Goal: Task Accomplishment & Management: Complete application form

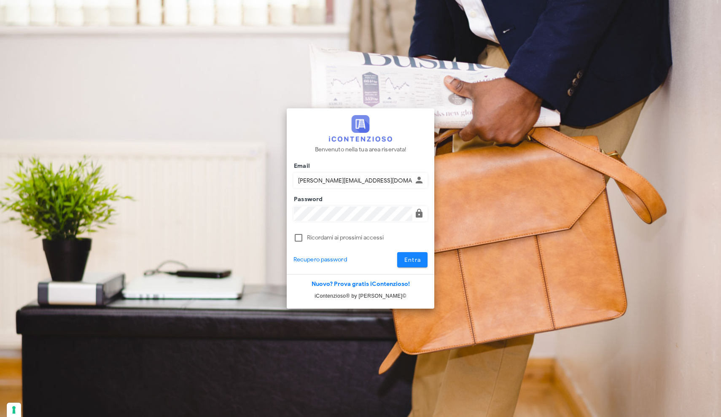
click at [411, 264] on button "Entra" at bounding box center [412, 259] width 31 height 15
type input "[PERSON_NAME][EMAIL_ADDRESS][DOMAIN_NAME]"
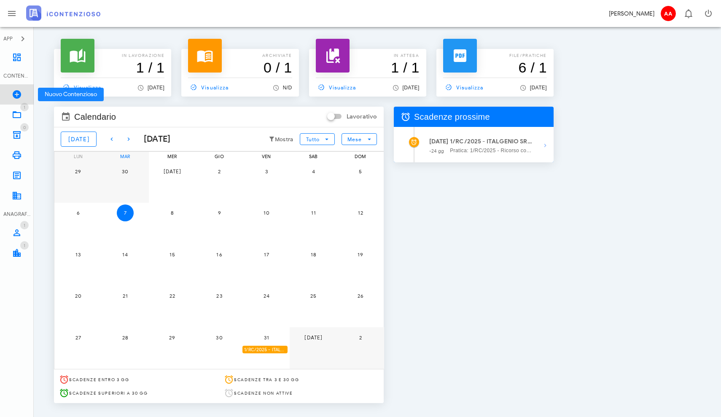
click at [18, 94] on icon at bounding box center [17, 94] width 10 height 10
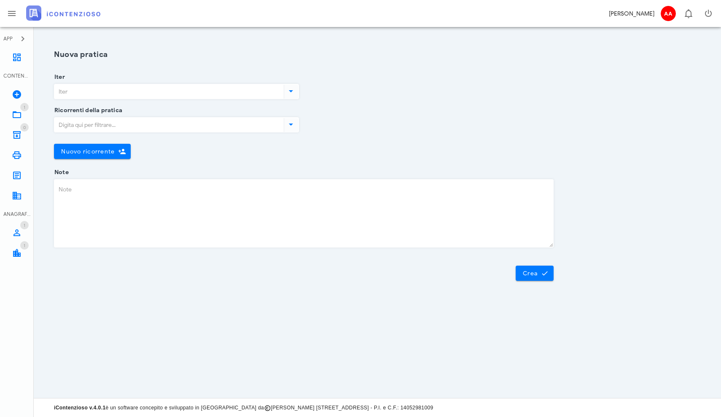
click at [125, 95] on input "Iter" at bounding box center [168, 91] width 228 height 14
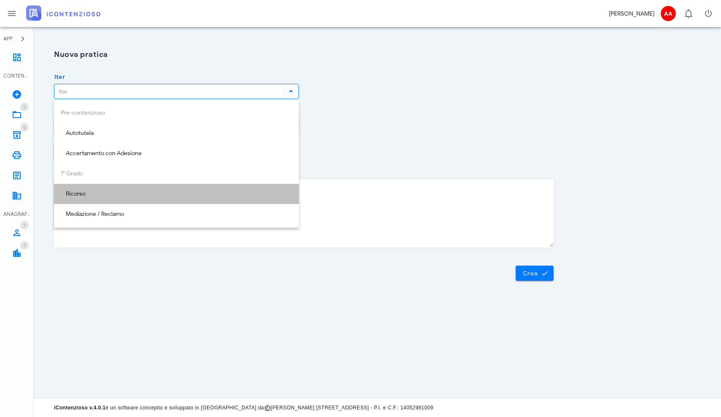
click at [87, 193] on div "Ricorso" at bounding box center [176, 194] width 231 height 7
type input "Ricorso"
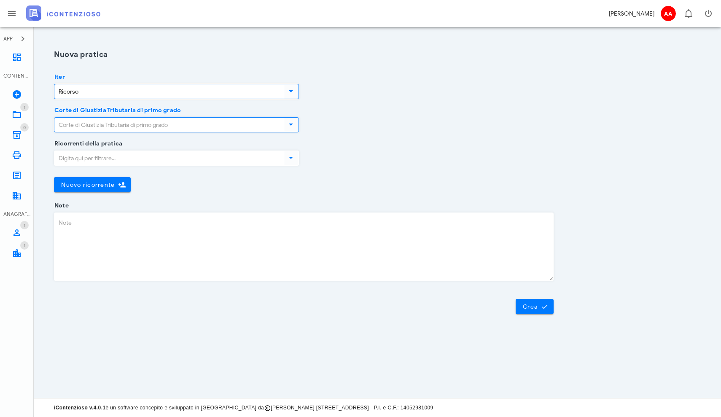
click at [113, 127] on input "Corte di Giustizia Tributaria di primo grado" at bounding box center [168, 125] width 228 height 14
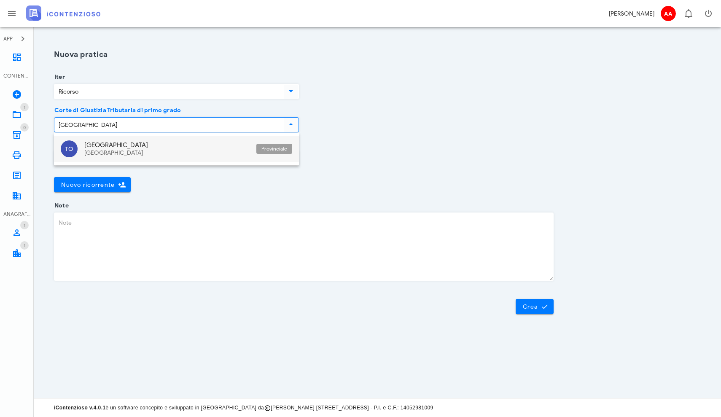
click at [92, 155] on div "Piemonte" at bounding box center [166, 153] width 165 height 7
type input "Torino"
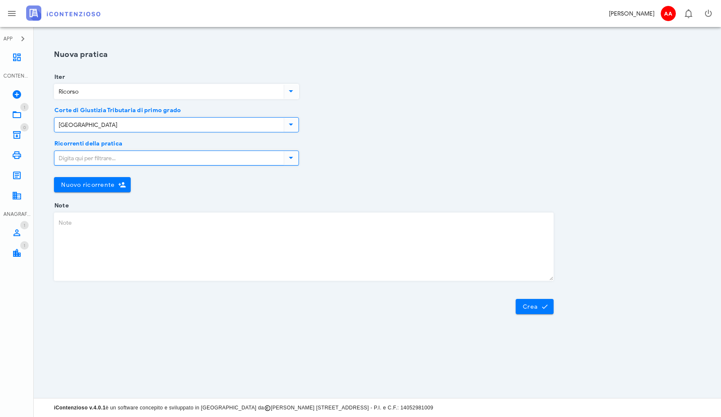
click at [98, 163] on input "Ricorrenti della pratica" at bounding box center [168, 158] width 228 height 14
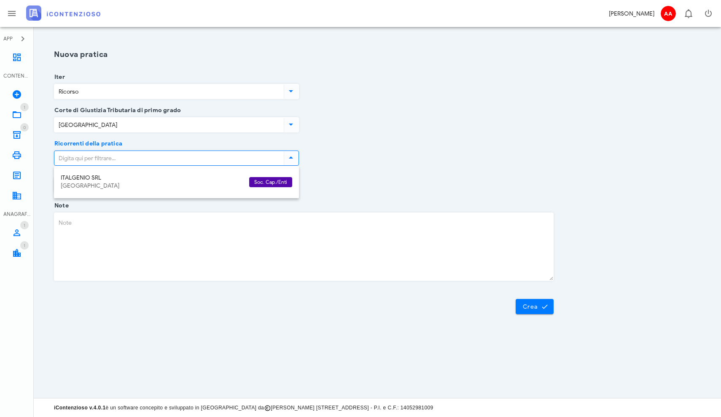
click at [239, 144] on div "Ricorrenti della pratica" at bounding box center [176, 160] width 245 height 33
click at [340, 152] on div "Ricorrenti della pratica Nuovo ricorrente Chiudi" at bounding box center [304, 175] width 510 height 62
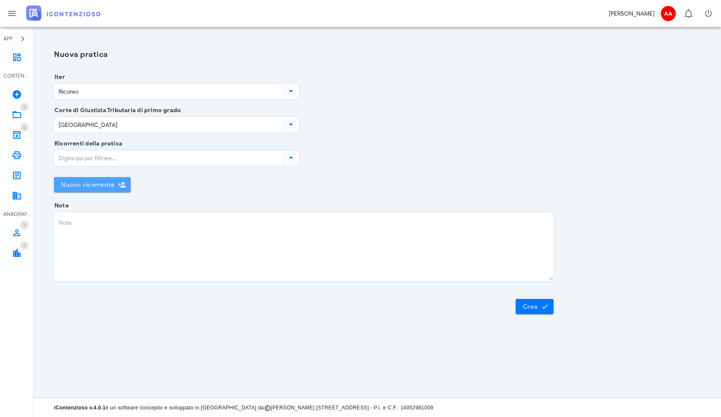
click at [94, 188] on span "Nuovo ricorrente" at bounding box center [88, 184] width 54 height 7
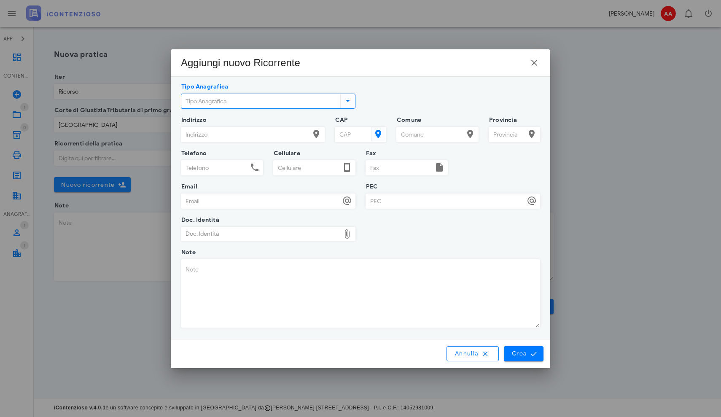
click at [249, 98] on input "Tipo Anagrafica" at bounding box center [259, 101] width 157 height 14
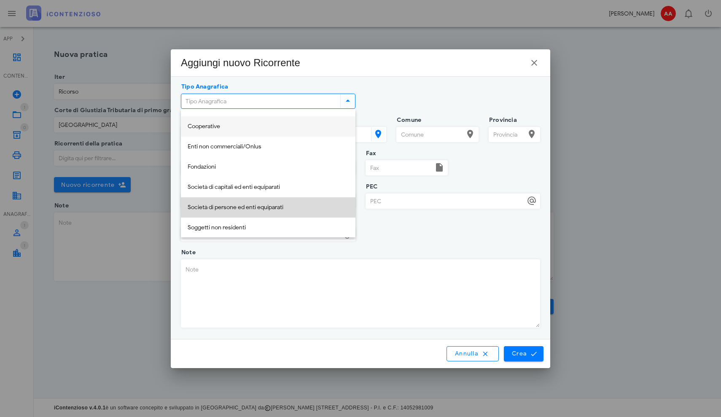
scroll to position [78, 0]
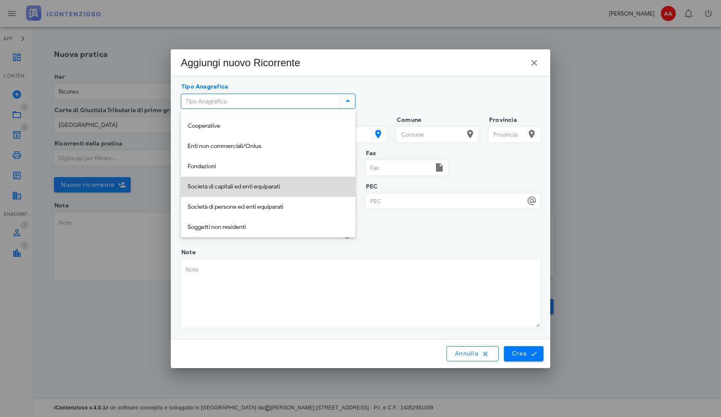
click at [250, 186] on div "Società di capitali ed enti equiparati" at bounding box center [268, 186] width 161 height 7
type input "Società di capitali ed enti equiparati"
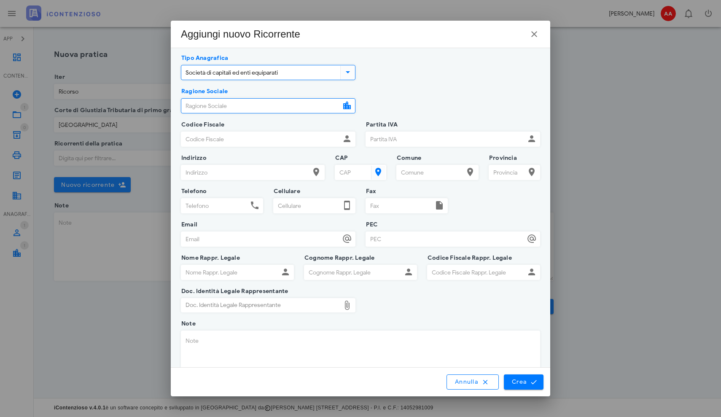
click at [247, 107] on input "Ragione Sociale" at bounding box center [260, 106] width 159 height 14
type input "PROGETTI DEL FARE"
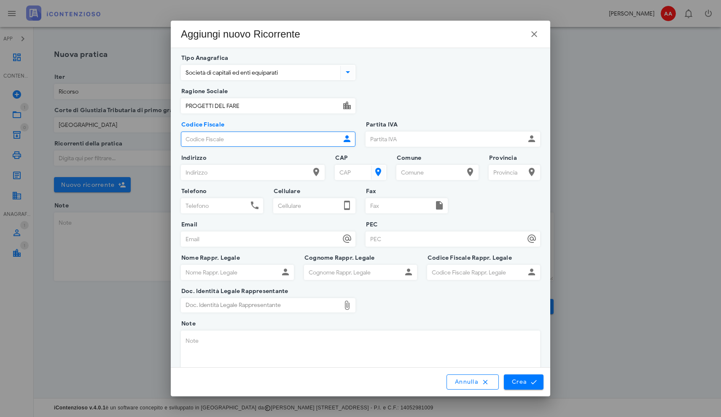
click at [234, 142] on input "Codice Fiscale" at bounding box center [260, 139] width 159 height 14
click at [222, 142] on input "Codice Fiscale" at bounding box center [260, 139] width 159 height 14
paste input "11293680010"
type input "11293680010"
click at [401, 140] on input "Partita IVA" at bounding box center [445, 139] width 159 height 14
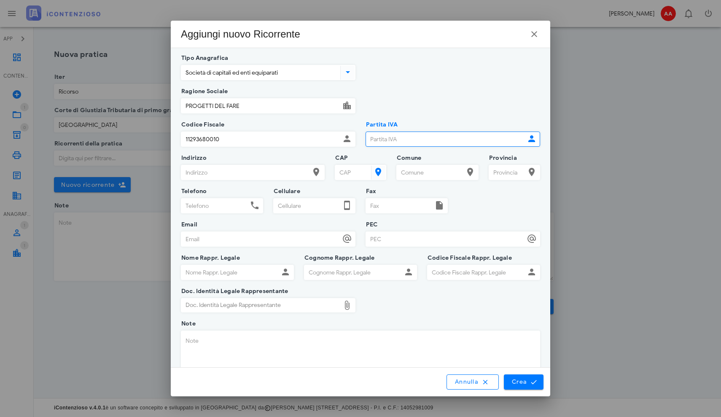
paste input "11293680010"
type input "11293680010"
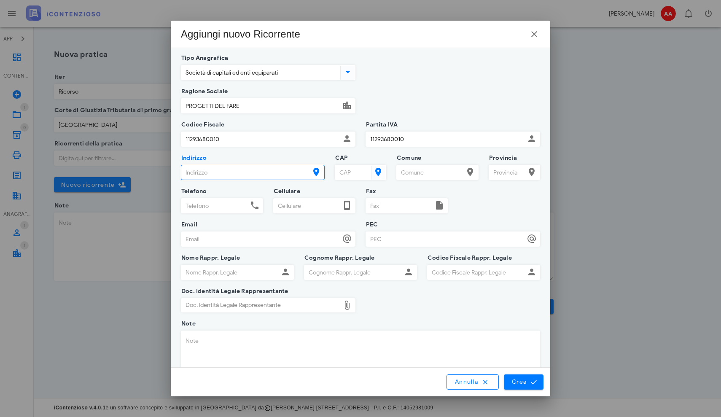
click at [208, 172] on input "Indirizzo" at bounding box center [245, 172] width 128 height 14
paste input "sede legale in Follonica Prov. di Grosseto, in via dell’Industria n. 1070"
type input "sede legale in Follonica Prov. di Grosseto, in via dell’Industria"
click at [350, 173] on input "CAP" at bounding box center [352, 172] width 34 height 14
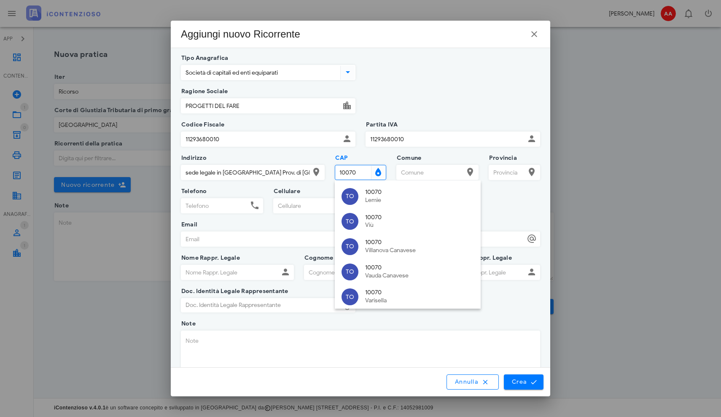
click at [367, 175] on input "10070" at bounding box center [352, 172] width 34 height 14
type input "1"
click at [309, 172] on input "sede legale in Follonica Prov. di Grosseto, in via dell’Industria" at bounding box center [245, 172] width 128 height 14
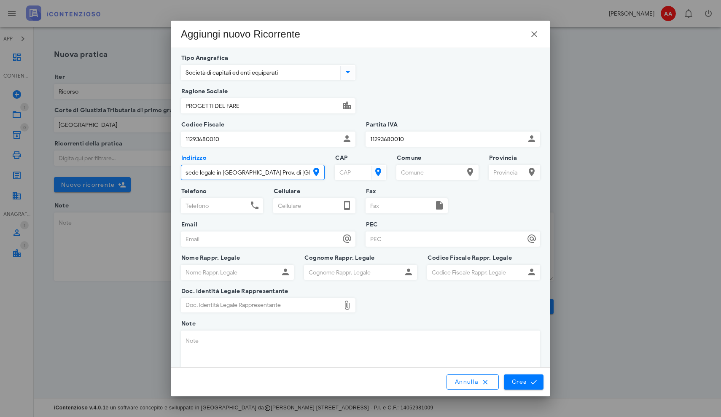
click at [247, 173] on input "sede legale in Follonica Prov. di Grosseto, in via dell’Industria" at bounding box center [245, 172] width 128 height 14
type input "in via dell’Industria"
click at [346, 173] on input "CAP" at bounding box center [352, 172] width 34 height 14
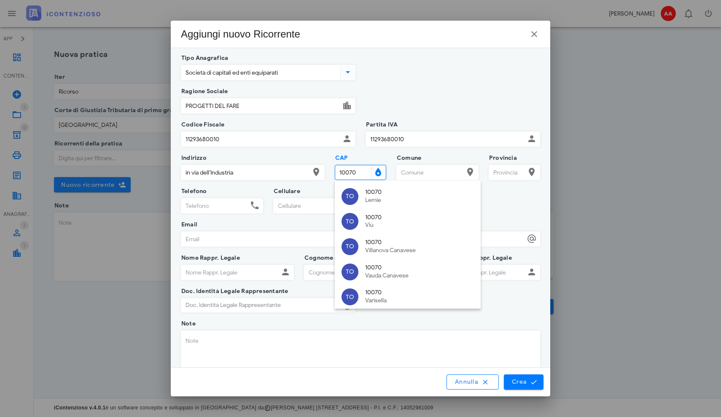
type input "10070"
click at [282, 175] on input "in via dell’Industria" at bounding box center [245, 172] width 128 height 14
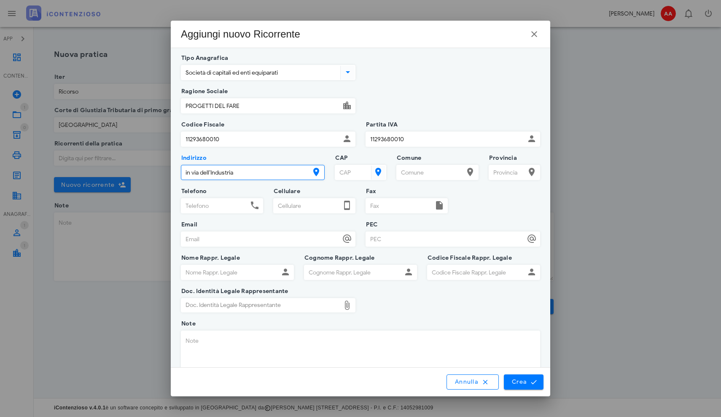
click at [286, 175] on input "in via dell’Industria" at bounding box center [245, 172] width 128 height 14
click at [415, 174] on input "Comune" at bounding box center [430, 172] width 67 height 14
click at [469, 172] on icon at bounding box center [470, 172] width 10 height 10
click at [346, 175] on input "CAP" at bounding box center [352, 172] width 34 height 14
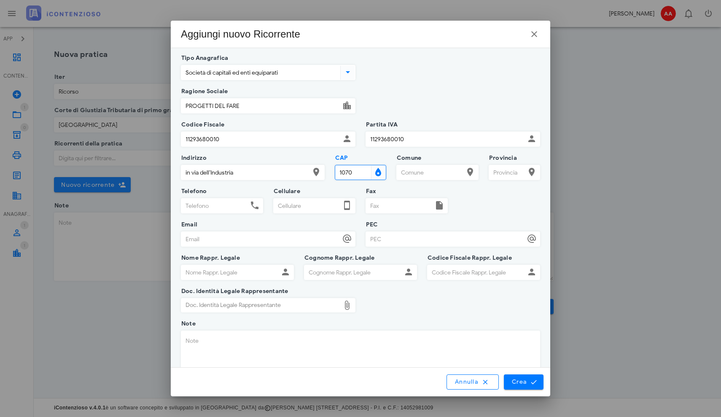
type input "1070"
click at [290, 172] on input "in via dell’Industria" at bounding box center [245, 172] width 128 height 14
click at [415, 170] on input "Comune" at bounding box center [430, 172] width 67 height 14
click at [414, 172] on input "Comune" at bounding box center [430, 172] width 67 height 14
click at [293, 175] on input "in via dell’Industria" at bounding box center [245, 172] width 128 height 14
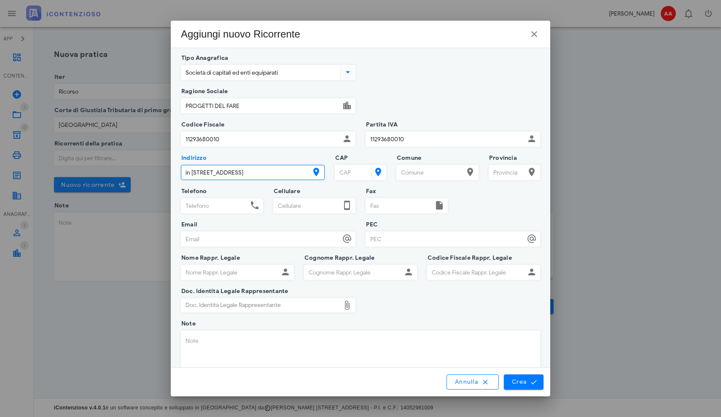
type input "in via dell’Industria N° 10070"
click at [347, 171] on input "CAP" at bounding box center [352, 172] width 34 height 14
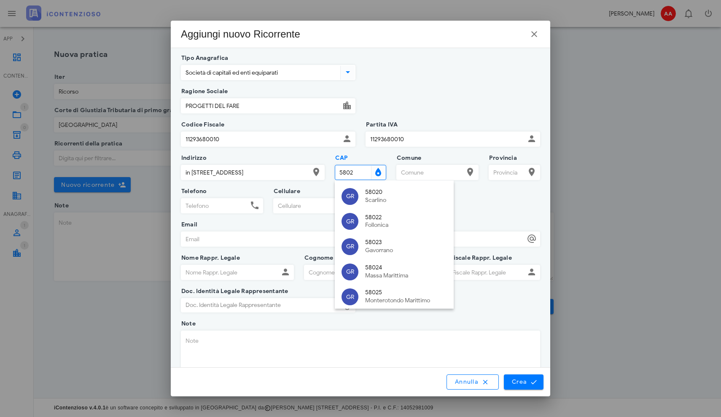
type input "58022"
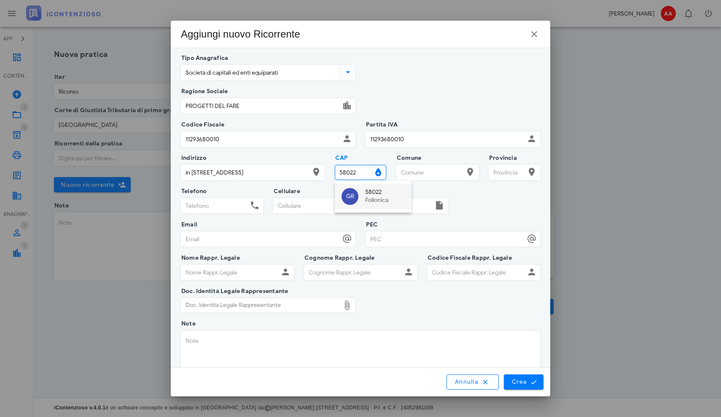
click at [366, 200] on div "Follonica" at bounding box center [385, 200] width 40 height 7
type input "Follonica"
type input "GR"
type input "58022"
type input "addonizio@connetto.legal"
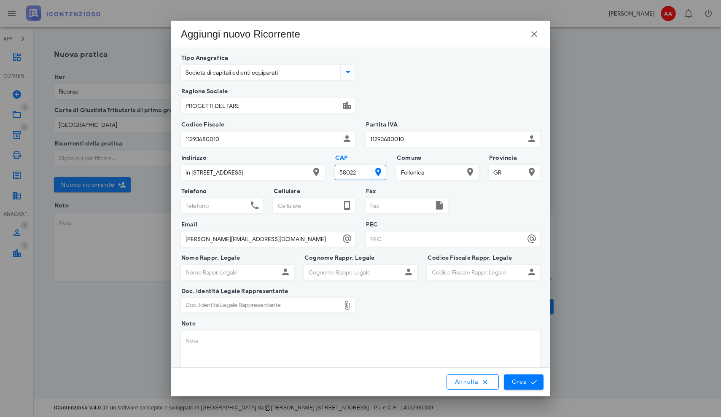
click at [384, 239] on input "PEC" at bounding box center [445, 239] width 159 height 14
click at [226, 271] on input "Nome Rappr. Legale" at bounding box center [229, 272] width 97 height 14
type input "P"
type input "Pasquale"
type input "c"
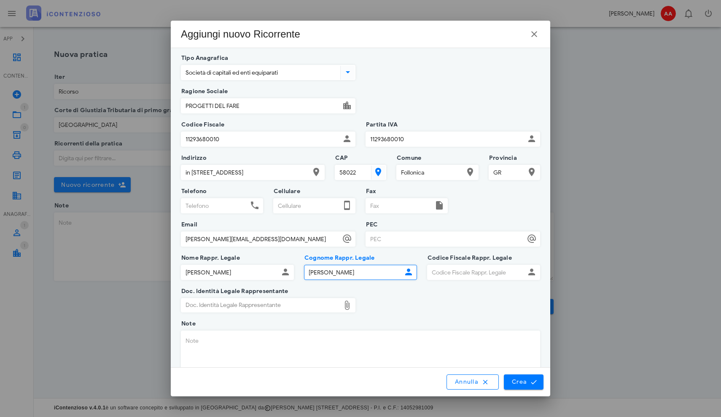
type input "Corvino"
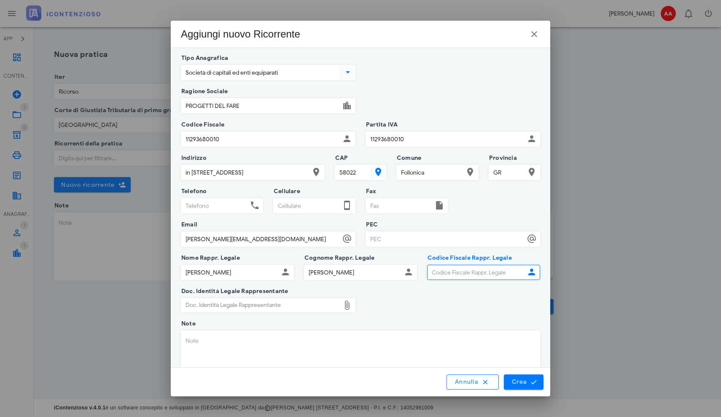
click at [459, 277] on input "Codice Fiscale Rappr. Legale" at bounding box center [475, 272] width 97 height 14
paste input "CRVPQL80E09A512C"
type input "CRVPQL80E09A512C"
click at [518, 384] on span "Crea" at bounding box center [523, 382] width 24 height 8
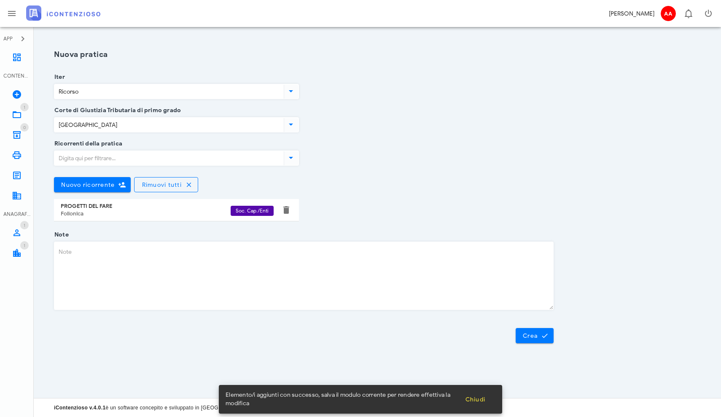
click at [96, 209] on div "PROGETTI DEL FARE" at bounding box center [146, 206] width 170 height 7
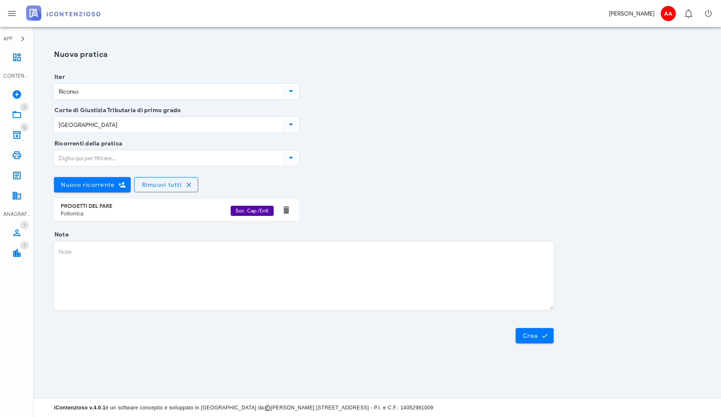
click at [144, 161] on input "Ricorrenti della pratica" at bounding box center [168, 158] width 228 height 14
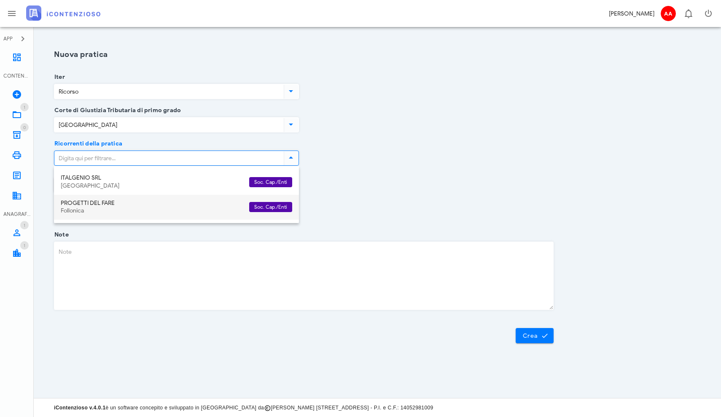
click at [115, 206] on div "PROGETTI DEL FARE Follonica" at bounding box center [152, 207] width 182 height 25
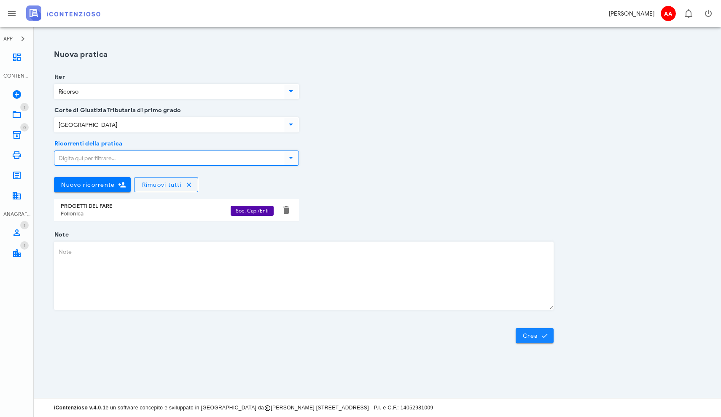
click at [533, 335] on span "Crea" at bounding box center [534, 336] width 24 height 8
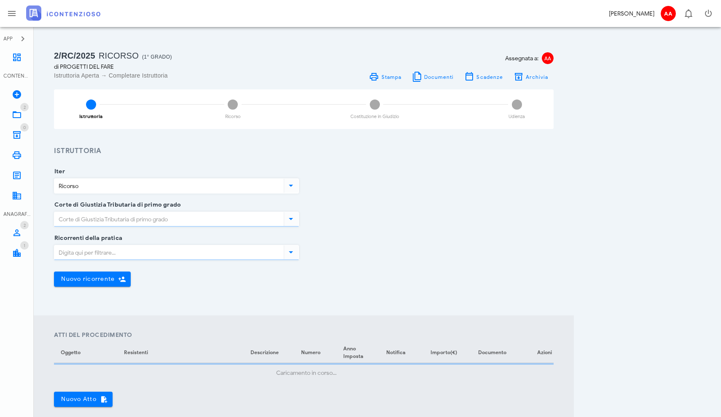
type input "Torino"
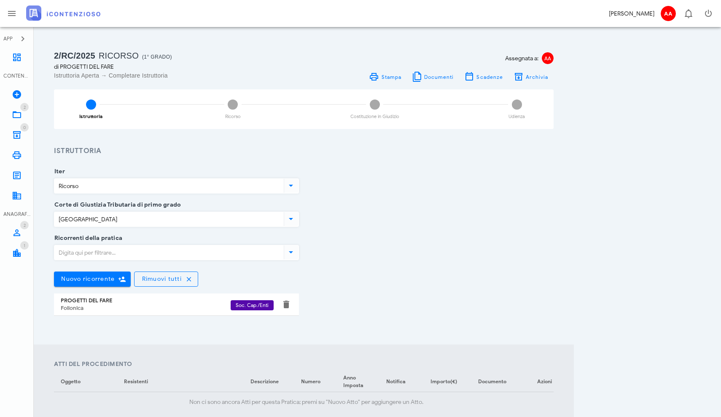
click at [122, 250] on input "Ricorrenti della pratica" at bounding box center [168, 252] width 228 height 14
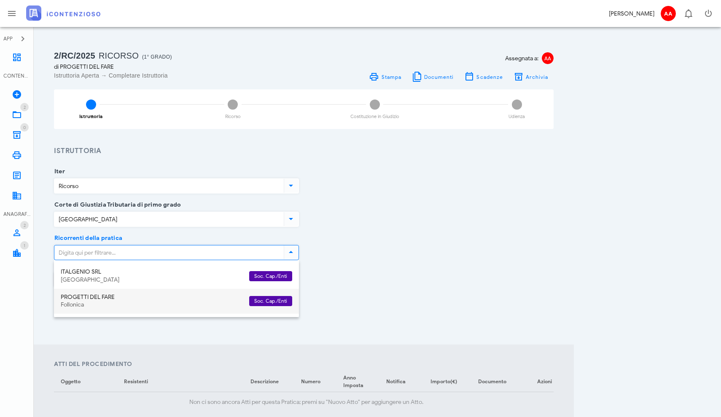
click at [89, 300] on div "PROGETTI DEL FARE Follonica" at bounding box center [152, 301] width 182 height 25
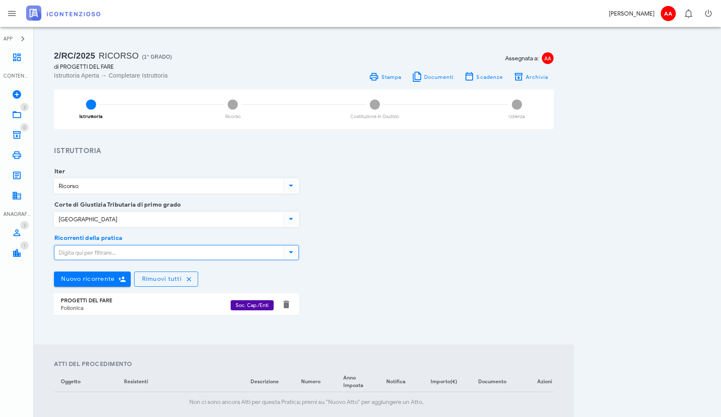
click at [367, 262] on div "Ricorrenti della pratica Nuovo ricorrente Rimuovi tutti PROGETTI DEL FARE Follo…" at bounding box center [304, 283] width 510 height 91
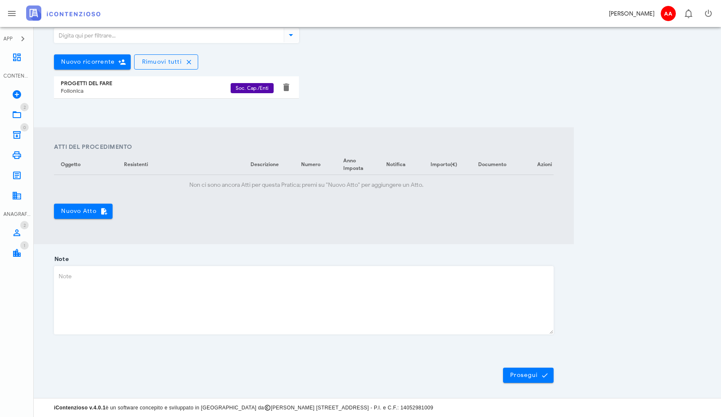
scroll to position [217, 0]
click at [521, 378] on span "Prosegui" at bounding box center [528, 376] width 37 height 8
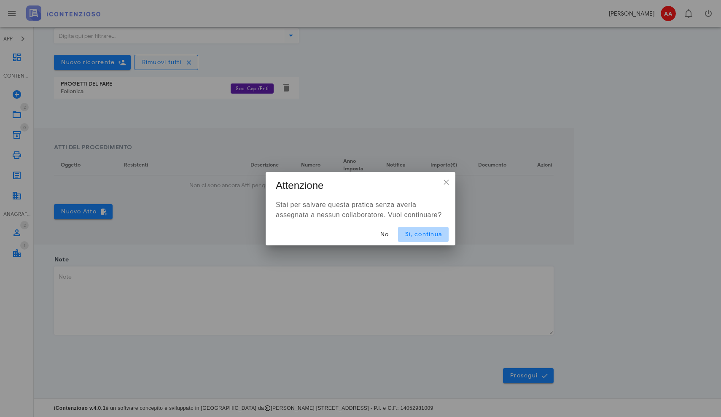
click at [419, 235] on span "Sì, continua" at bounding box center [423, 234] width 37 height 7
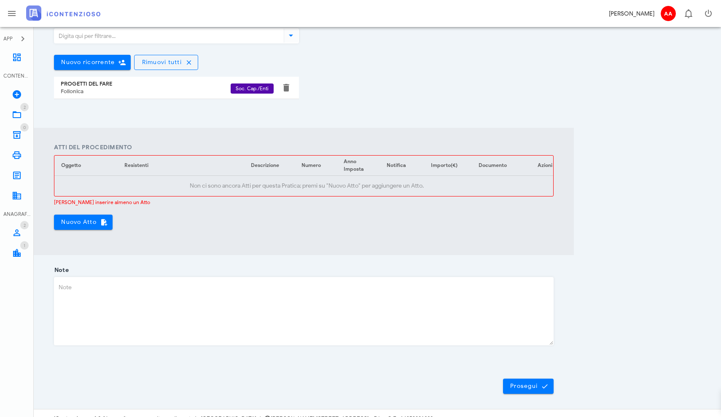
scroll to position [0, 0]
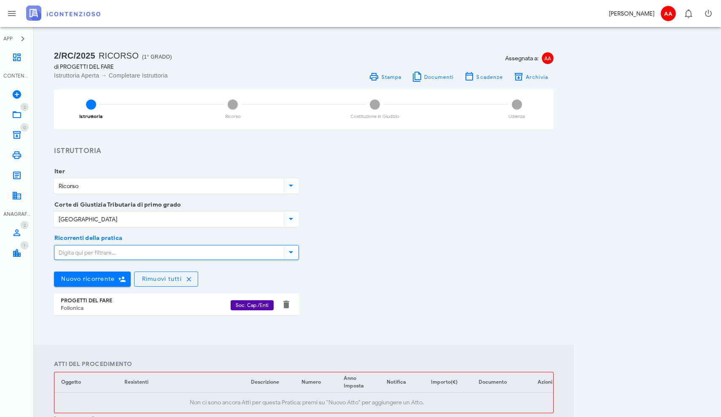
click at [120, 254] on input "Ricorrenti della pratica" at bounding box center [168, 252] width 228 height 14
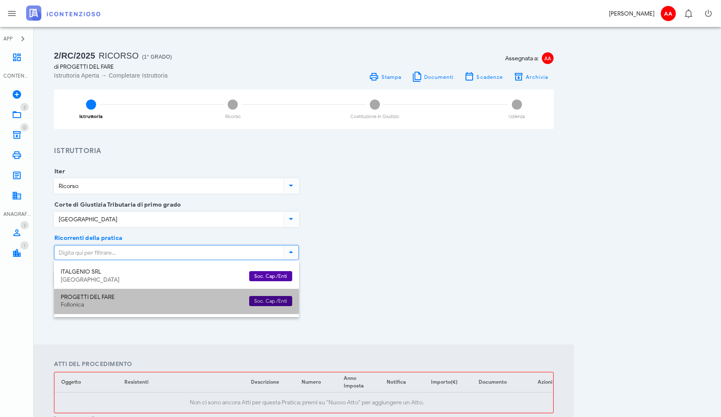
click at [92, 299] on div "PROGETTI DEL FARE" at bounding box center [152, 297] width 182 height 7
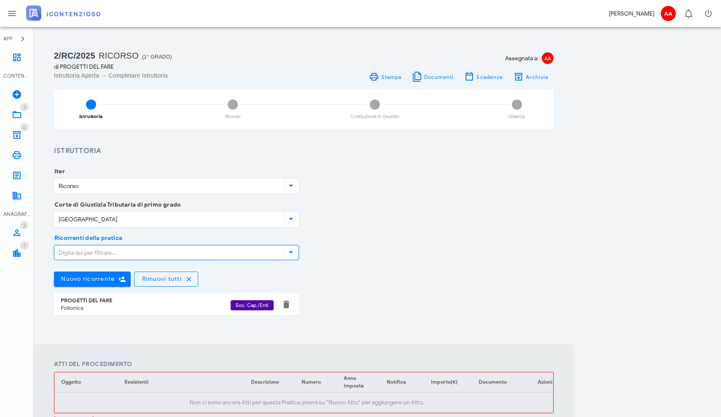
click at [339, 229] on div "Corte di Giustizia Tributaria di primo grado Torino" at bounding box center [304, 221] width 510 height 33
click at [359, 243] on div "Ricorrenti della pratica Nuovo ricorrente Rimuovi tutti PROGETTI DEL FARE Follo…" at bounding box center [304, 283] width 510 height 91
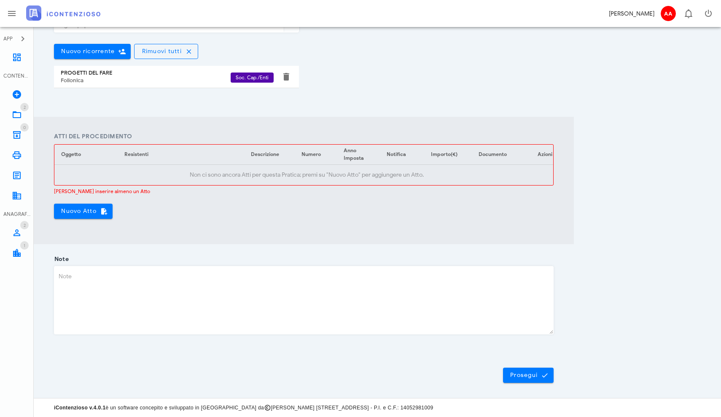
scroll to position [227, 0]
click at [521, 375] on span "Prosegui" at bounding box center [528, 376] width 37 height 8
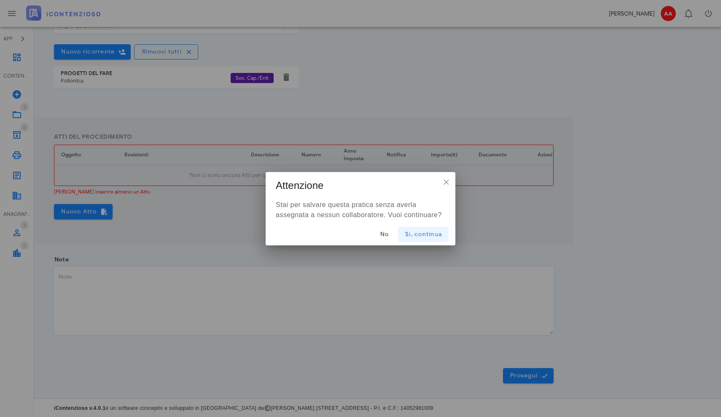
click at [417, 236] on span "Sì, continua" at bounding box center [423, 234] width 37 height 7
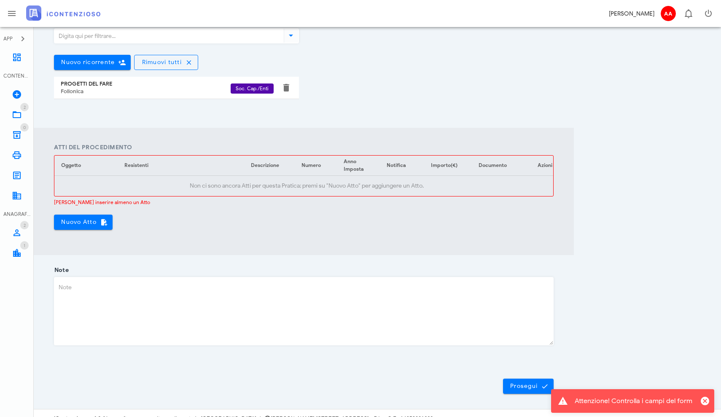
scroll to position [0, 0]
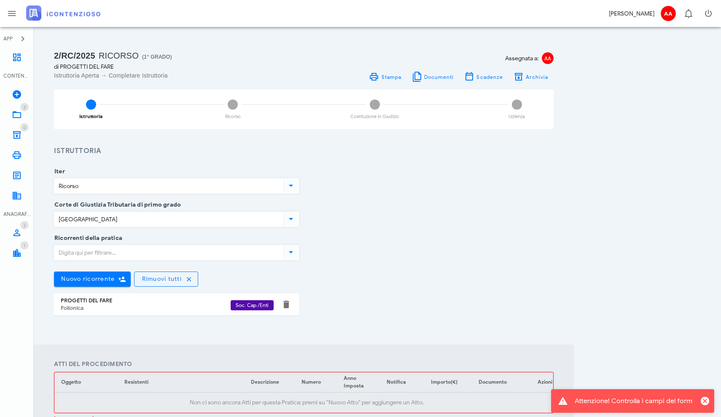
click at [150, 152] on h3 "Istruttoria" at bounding box center [304, 151] width 500 height 11
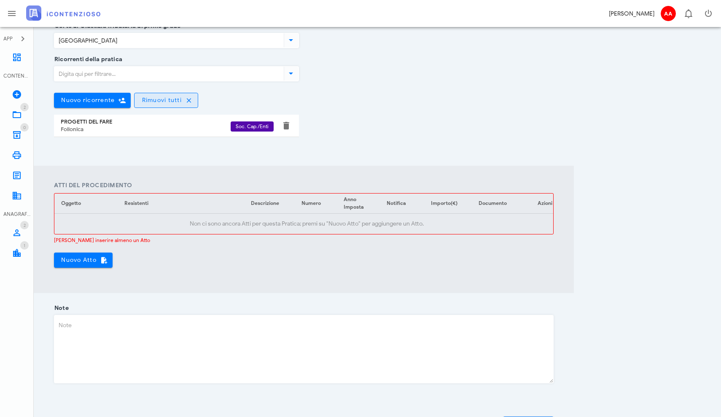
scroll to position [229, 0]
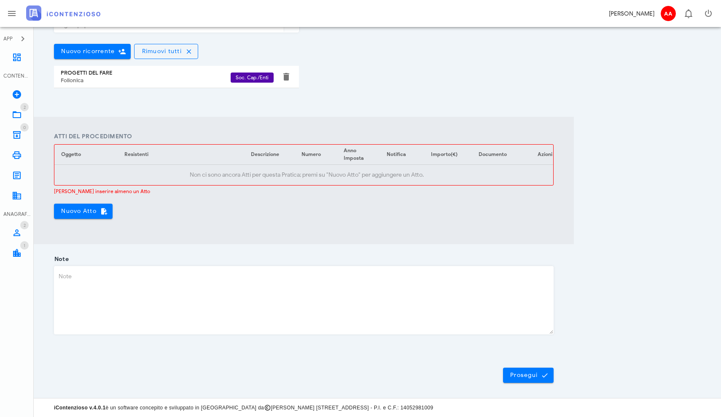
click at [82, 78] on div "Follonica" at bounding box center [146, 80] width 170 height 7
click at [83, 209] on span "Nuovo Atto" at bounding box center [83, 211] width 45 height 8
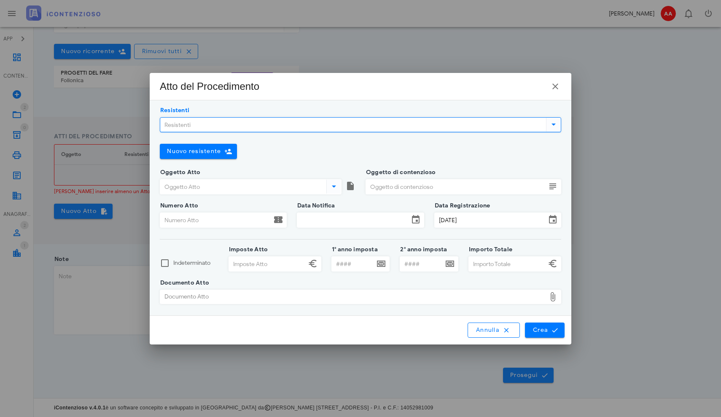
click at [209, 122] on input "Resistenti" at bounding box center [352, 125] width 384 height 14
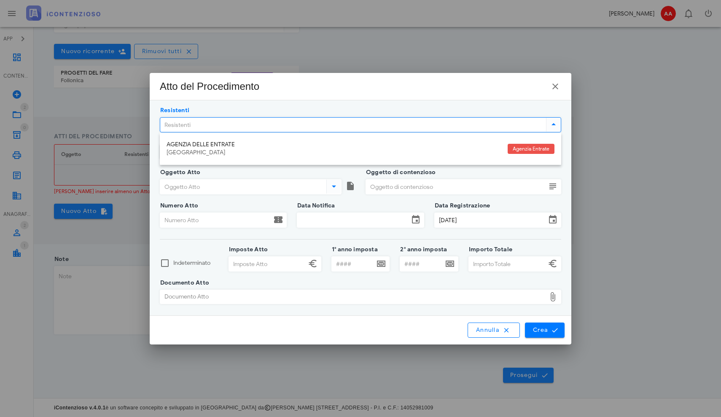
click at [552, 123] on icon at bounding box center [553, 124] width 10 height 10
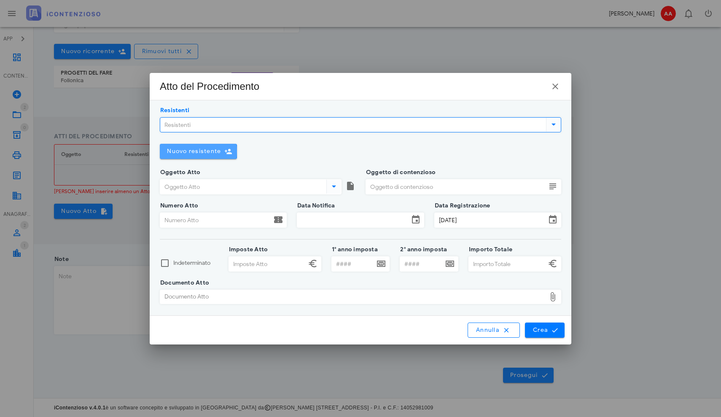
click at [209, 150] on span "Nuovo resistente" at bounding box center [194, 151] width 54 height 7
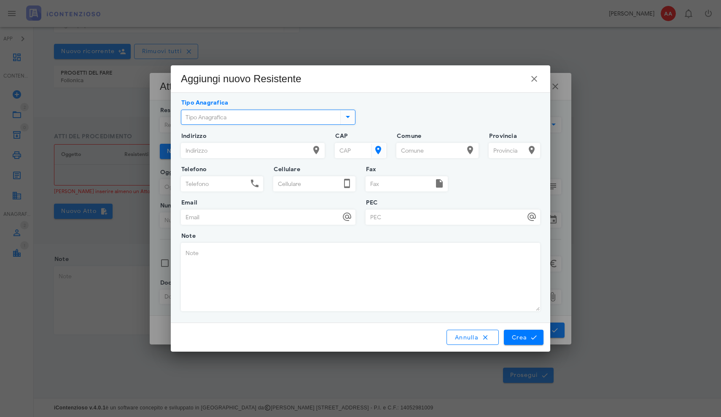
click at [237, 114] on input "Tipo Anagrafica" at bounding box center [259, 117] width 157 height 14
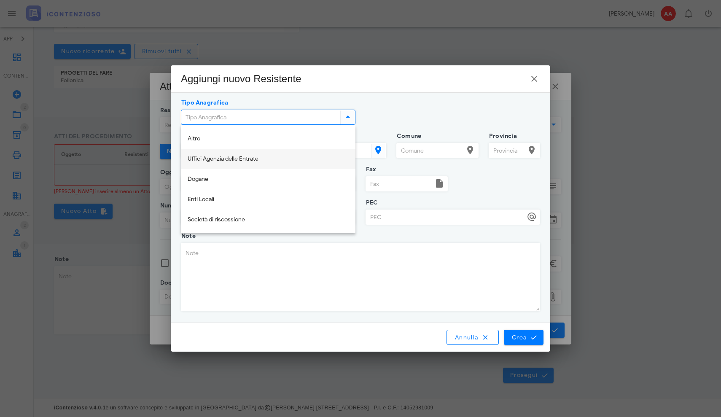
click at [224, 157] on div "Uffici Agenzia delle Entrate" at bounding box center [268, 159] width 161 height 7
type input "Uffici Agenzia delle Entrate"
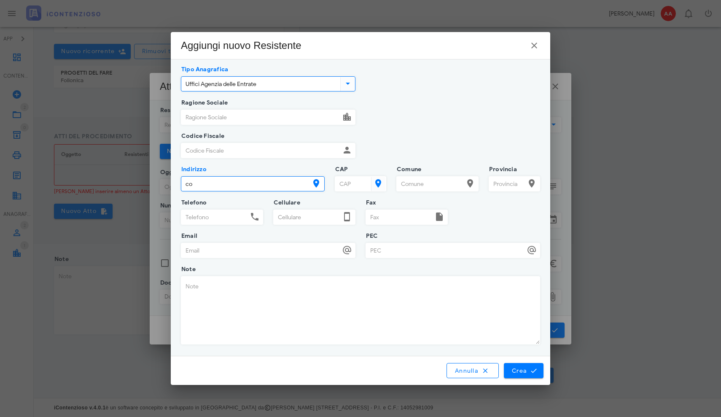
scroll to position [227, 0]
type input "c"
type input "Corso bolzano"
drag, startPoint x: 244, startPoint y: 185, endPoint x: 163, endPoint y: 188, distance: 81.0
click at [163, 188] on div "APP Dashboard CONTENZIOSO Nuovo Contenzioso 2 In Lavorazione 2 0 Archivio 0 Sta…" at bounding box center [360, 95] width 721 height 645
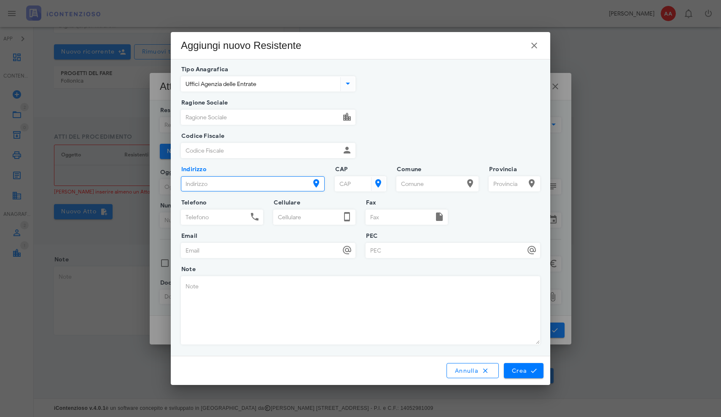
paste input "CORSO BOLZANO 30"
type input "CORSO BOLZANO 30"
click at [345, 180] on input "CAP" at bounding box center [352, 184] width 34 height 14
type input "10121"
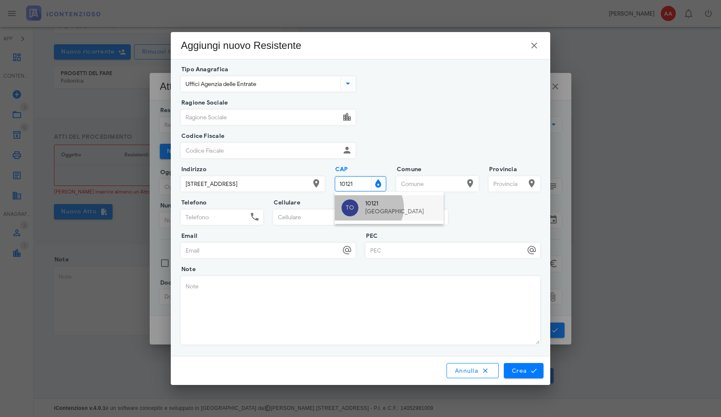
click at [372, 209] on div "Torino" at bounding box center [401, 211] width 72 height 7
type input "Torino"
type input "TO"
type input "10121"
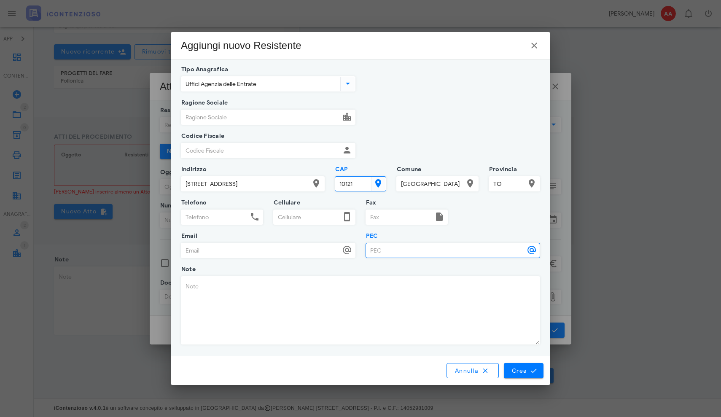
click at [383, 253] on input "PEC" at bounding box center [445, 250] width 159 height 14
click at [379, 248] on input "PEC" at bounding box center [445, 250] width 159 height 14
paste input "dp.1torino@pce.agenziaentrate.it."
type input "dp.1torino@pce.agenziaentrate.it"
click at [523, 374] on span "Crea" at bounding box center [523, 371] width 24 height 8
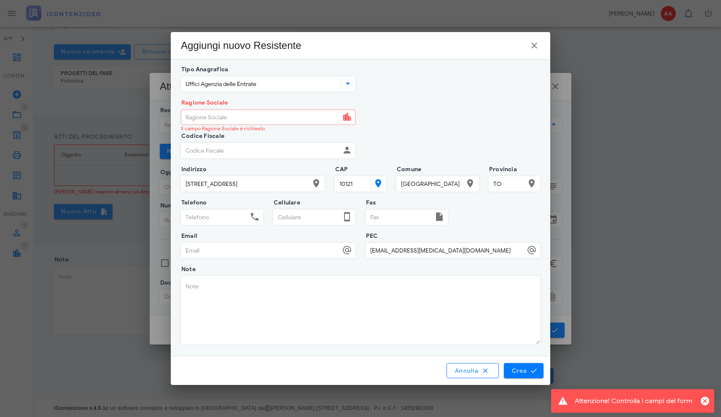
click at [248, 118] on input "Ragione Sociale" at bounding box center [260, 117] width 159 height 14
click at [330, 119] on input "Ragione Sociale" at bounding box center [260, 117] width 159 height 14
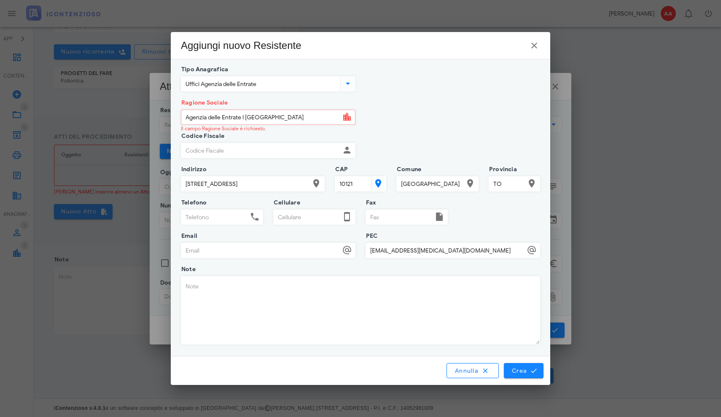
type input "Agenzia delle Entrate I Torino"
click at [521, 373] on span "Crea" at bounding box center [523, 371] width 24 height 8
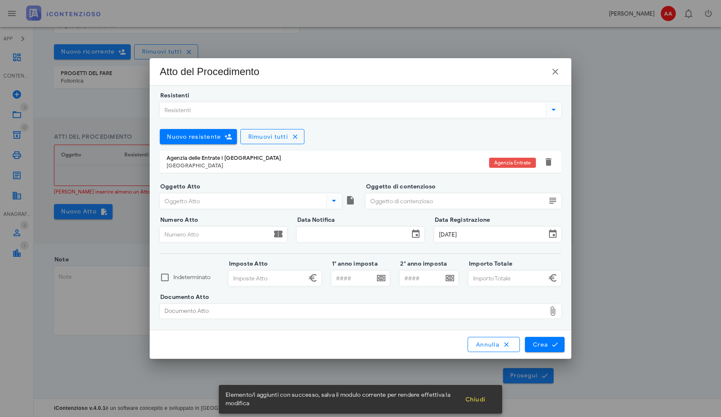
click at [258, 201] on input "Oggetto Atto" at bounding box center [242, 201] width 164 height 14
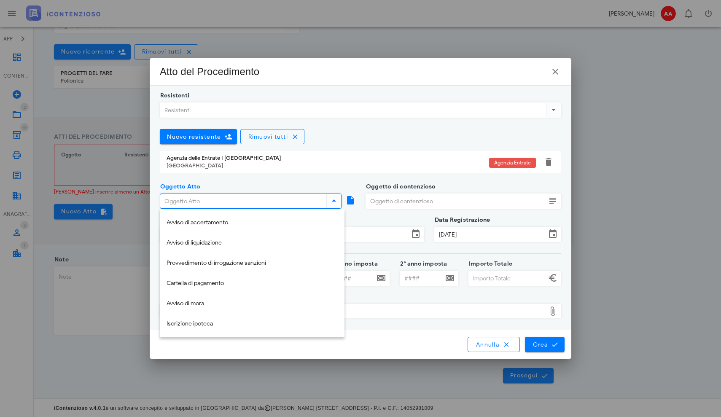
click at [556, 109] on icon at bounding box center [553, 110] width 10 height 10
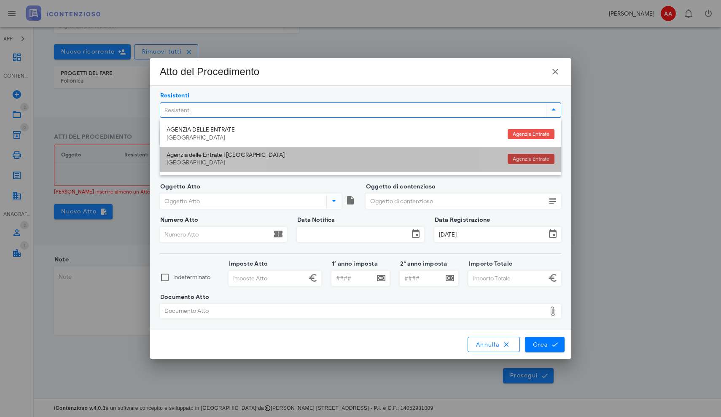
click at [208, 158] on div "Agenzia delle Entrate I Torino Torino" at bounding box center [334, 159] width 334 height 25
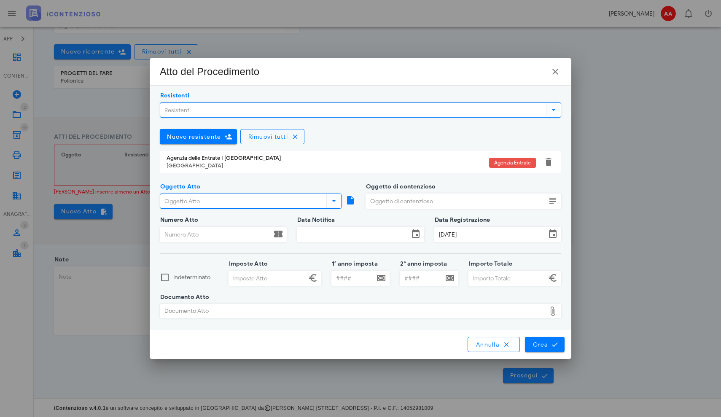
click at [199, 203] on input "Oggetto Atto" at bounding box center [242, 201] width 164 height 14
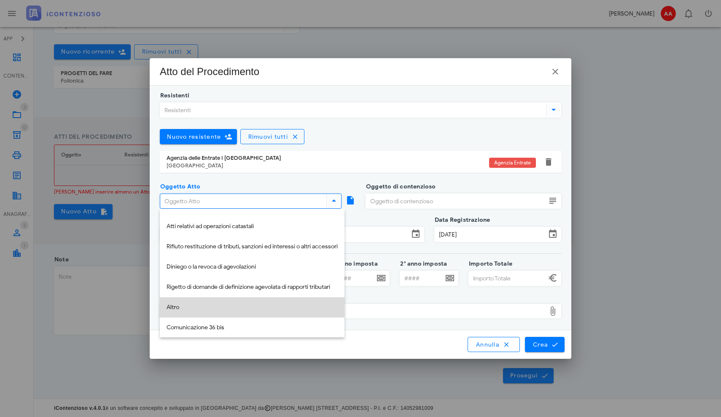
scroll to position [138, 0]
click at [179, 312] on div "Altro" at bounding box center [252, 306] width 171 height 17
type input "Altro"
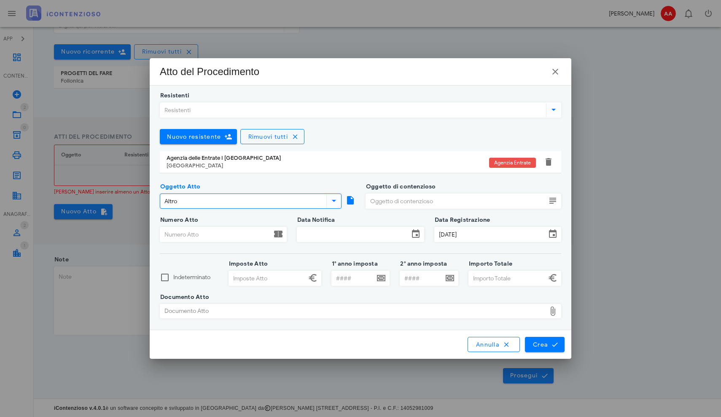
click at [418, 201] on input "Oggetto di contenzioso" at bounding box center [456, 201] width 180 height 14
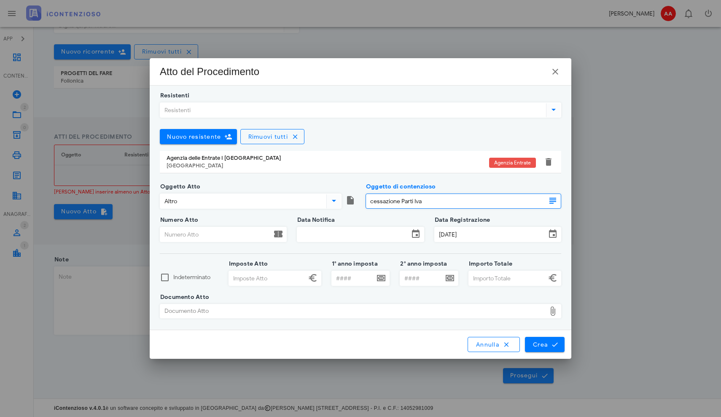
type input "cessazione Parti Iva"
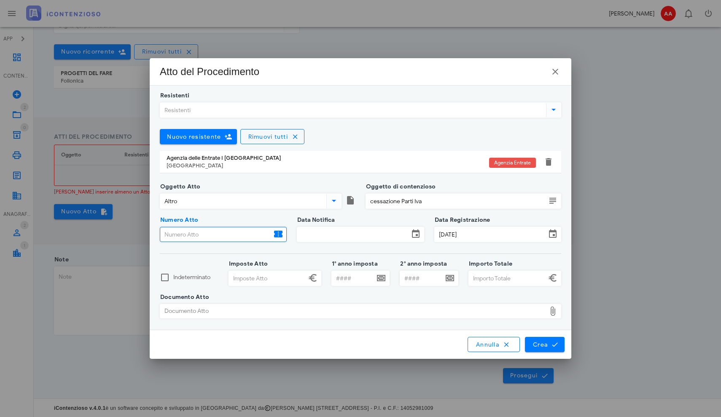
click at [232, 234] on input "Numero Atto" at bounding box center [215, 234] width 111 height 14
click at [200, 236] on input "Numero Atto" at bounding box center [215, 234] width 111 height 14
paste input "T7ET160000087/2025,"
type input "T7ET160000087/2025,"
click at [313, 235] on input "Data Notifica" at bounding box center [352, 234] width 111 height 14
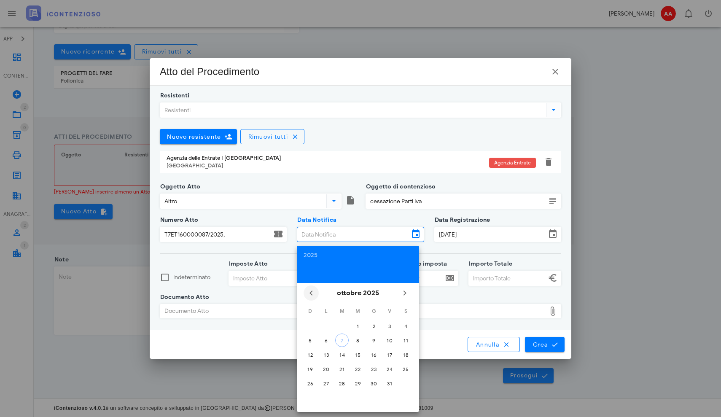
click at [312, 292] on icon "Il mese scorso" at bounding box center [311, 293] width 10 height 10
click at [328, 384] on div "28" at bounding box center [326, 383] width 13 height 6
type input "28/07/2025"
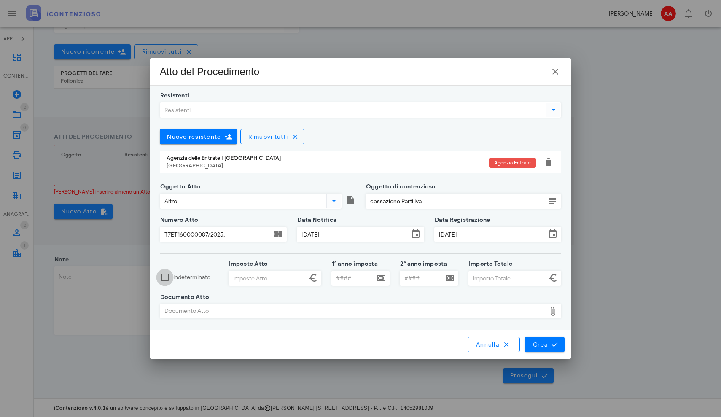
click at [165, 279] on div at bounding box center [165, 277] width 14 height 14
checkbox input "true"
click at [553, 312] on icon at bounding box center [553, 311] width 10 height 10
click at [553, 314] on icon at bounding box center [553, 311] width 10 height 10
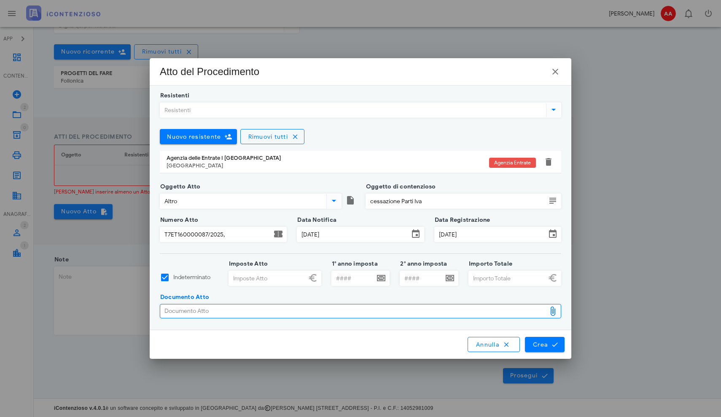
click at [314, 313] on div "Documento Atto" at bounding box center [353, 310] width 386 height 13
type input "C:\fakepath\T7ET160000087_2025[2].pdf"
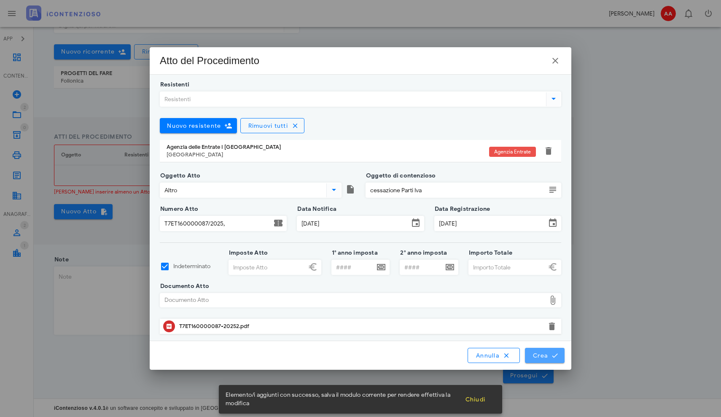
click at [545, 358] on span "Crea" at bounding box center [544, 356] width 24 height 8
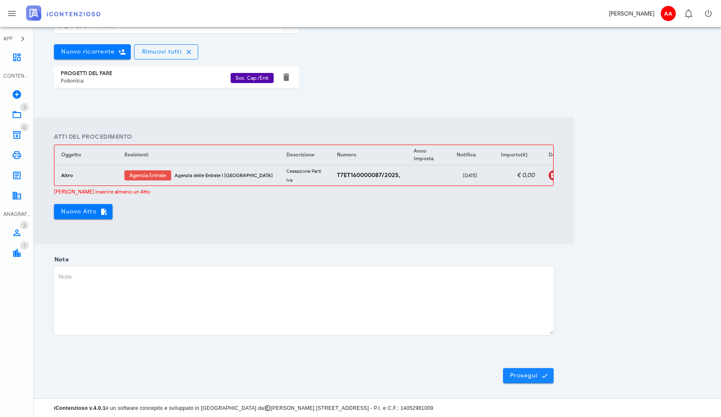
click at [518, 378] on span "Prosegui" at bounding box center [528, 376] width 37 height 8
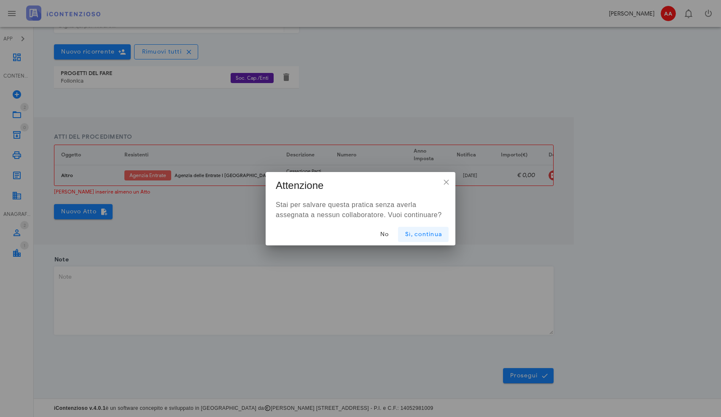
click at [424, 238] on button "Sì, continua" at bounding box center [423, 234] width 51 height 15
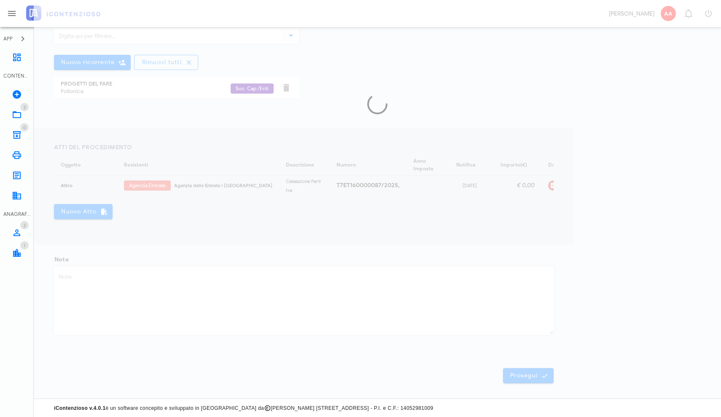
scroll to position [0, 0]
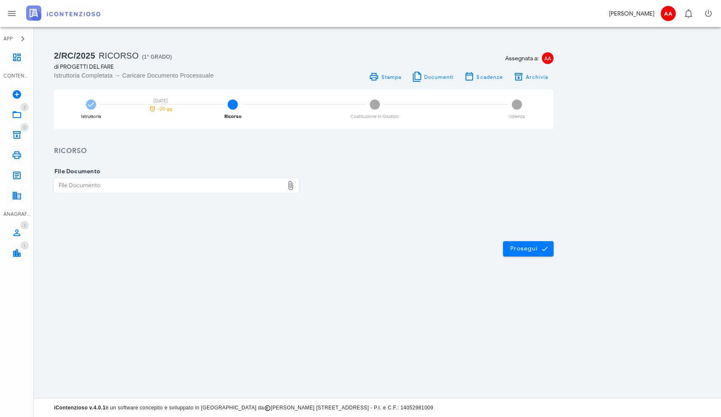
click at [202, 186] on div "File Documento" at bounding box center [168, 185] width 229 height 13
click at [290, 185] on icon at bounding box center [290, 185] width 10 height 10
click at [277, 186] on div "File Documento" at bounding box center [168, 185] width 229 height 13
type input "C:\fakepath\RICORSO CGT FARE TORINO.pdf"
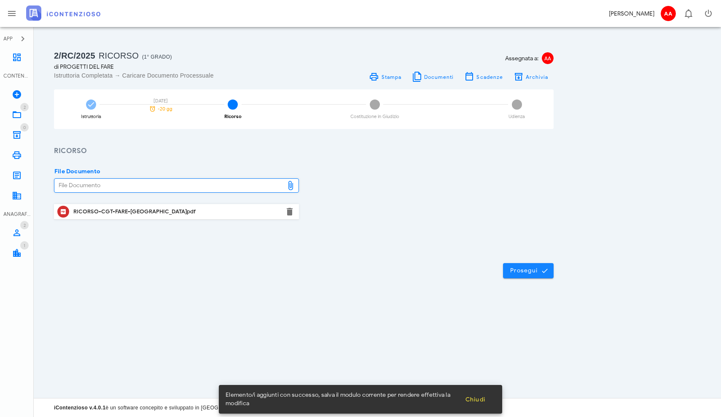
click at [521, 273] on span "Prosegui" at bounding box center [528, 271] width 37 height 8
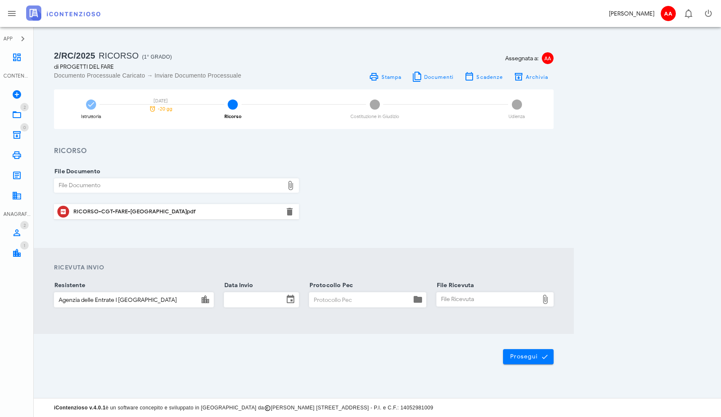
click at [290, 301] on icon at bounding box center [290, 299] width 10 height 10
click at [263, 301] on input "Data Invio" at bounding box center [253, 300] width 59 height 14
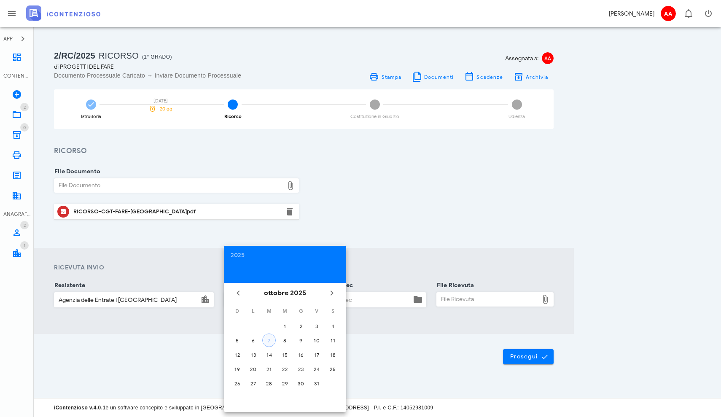
click at [270, 343] on div "7" at bounding box center [269, 340] width 13 height 6
type input "07/10/2025"
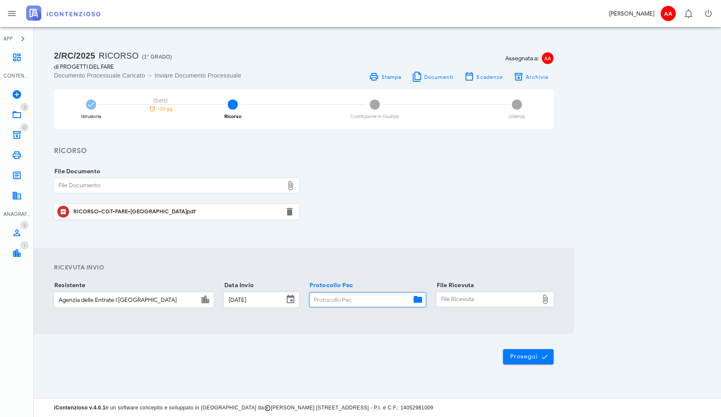
click at [341, 300] on input "Protocollo Pec" at bounding box center [360, 300] width 102 height 14
click at [418, 300] on icon at bounding box center [418, 299] width 10 height 10
click at [526, 357] on span "Prosegui" at bounding box center [528, 357] width 37 height 8
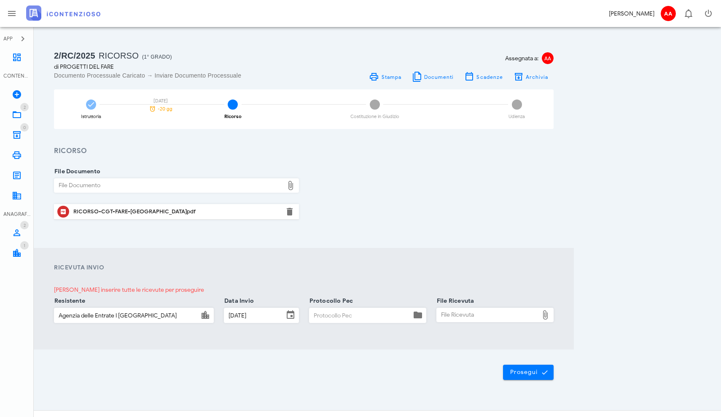
click at [242, 317] on input "07/10/2025" at bounding box center [253, 315] width 59 height 14
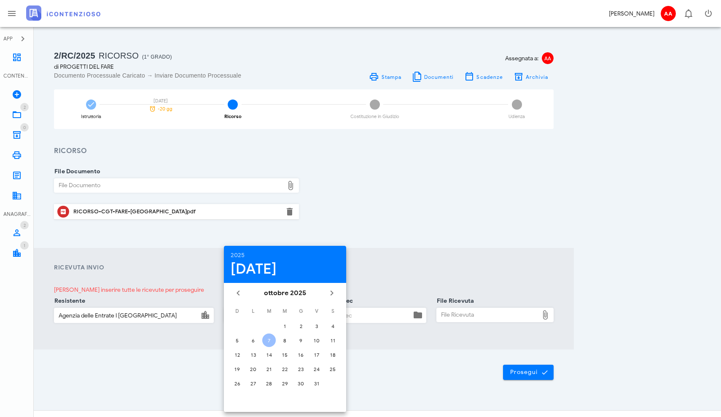
click at [392, 270] on h4 "Ricevuta Invio" at bounding box center [304, 267] width 500 height 9
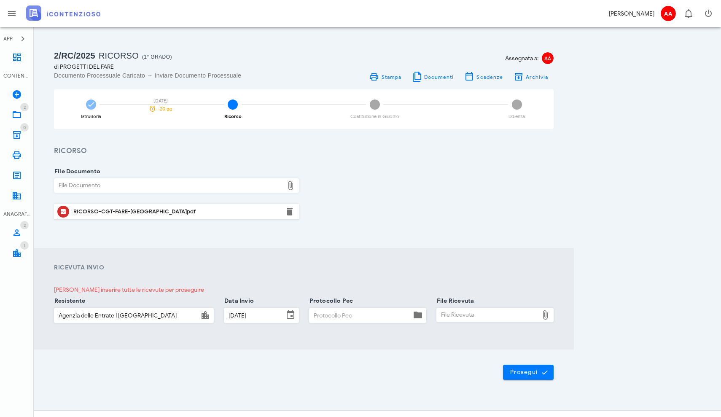
click at [418, 316] on icon at bounding box center [418, 315] width 10 height 10
click at [330, 320] on input "Protocollo Pec" at bounding box center [360, 315] width 102 height 14
click at [329, 312] on input "Protocollo Pec" at bounding box center [360, 315] width 102 height 14
paste input "0AB1EC7A.01596D93.BE4878A3.683D0AF8.posta-"
type input "0AB1EC7A.01596D93.BE4878A3.683D0AF8.posta-"
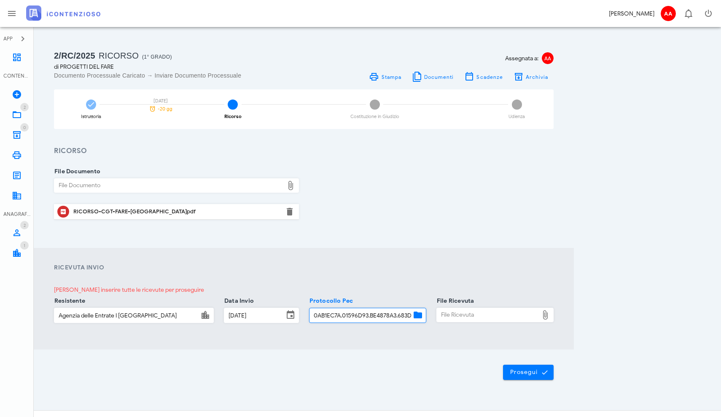
click at [462, 316] on div "File Ricevuta" at bounding box center [488, 314] width 102 height 13
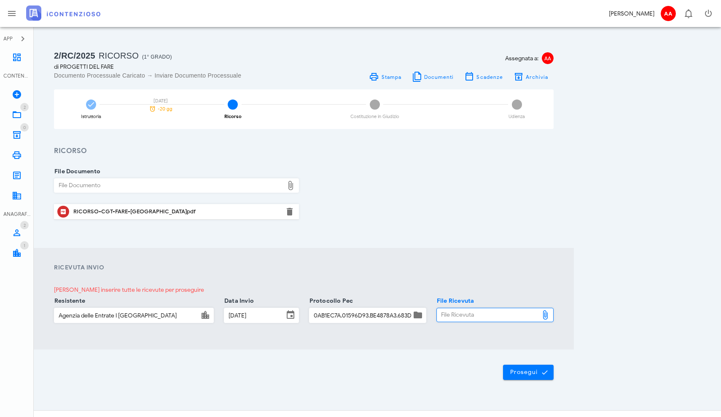
click at [458, 314] on div "File Ricevuta" at bounding box center [488, 314] width 102 height 13
click at [446, 316] on div "File Ricevuta" at bounding box center [488, 314] width 102 height 13
click at [454, 312] on div "File Ricevuta" at bounding box center [488, 314] width 102 height 13
click at [517, 374] on span "Prosegui" at bounding box center [528, 372] width 37 height 8
click at [502, 317] on div "File Ricevuta" at bounding box center [488, 314] width 102 height 13
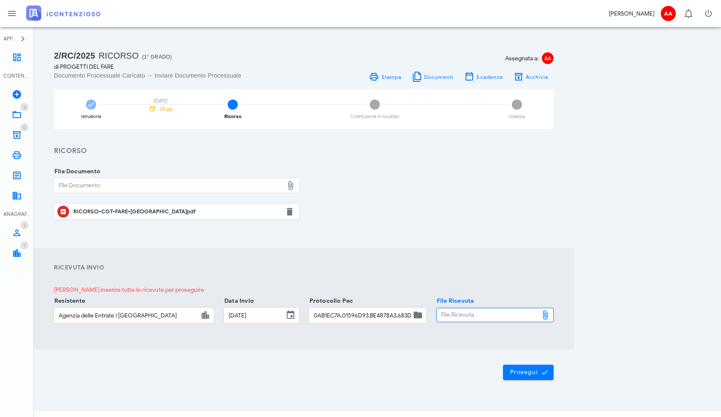
click at [546, 317] on icon at bounding box center [545, 315] width 10 height 10
click at [502, 314] on div "File Ricevuta" at bounding box center [488, 314] width 102 height 13
type input "C:\fakepath\progetto del fare.eml"
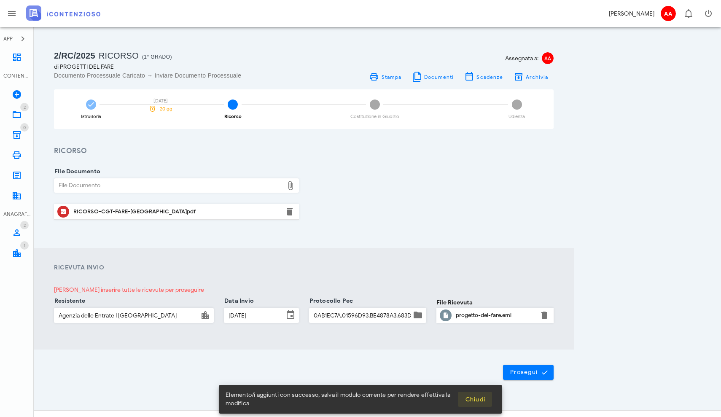
click at [476, 399] on span "Chiudi" at bounding box center [475, 399] width 21 height 7
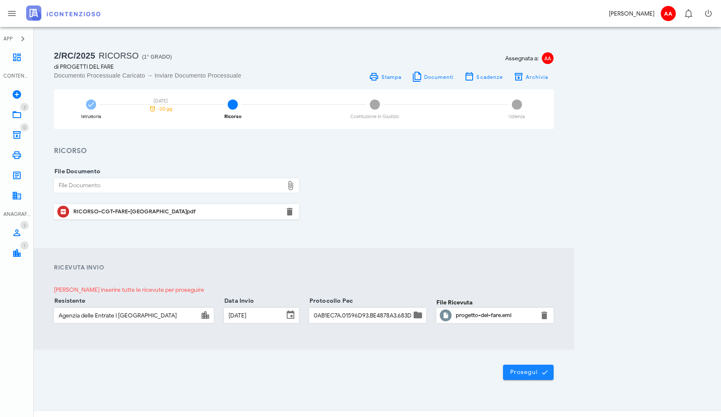
click at [519, 373] on span "Prosegui" at bounding box center [528, 372] width 37 height 8
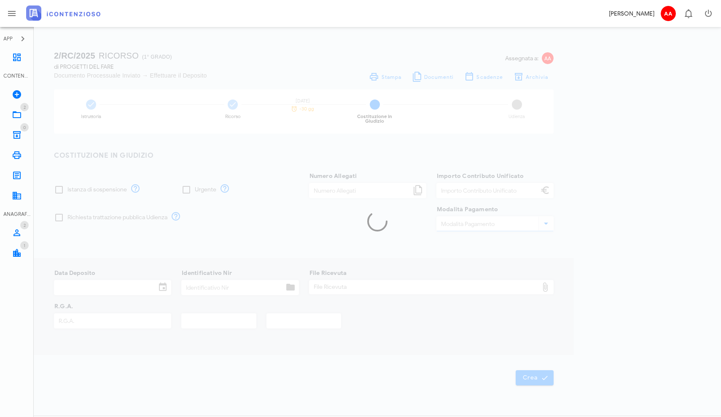
type input "120,00"
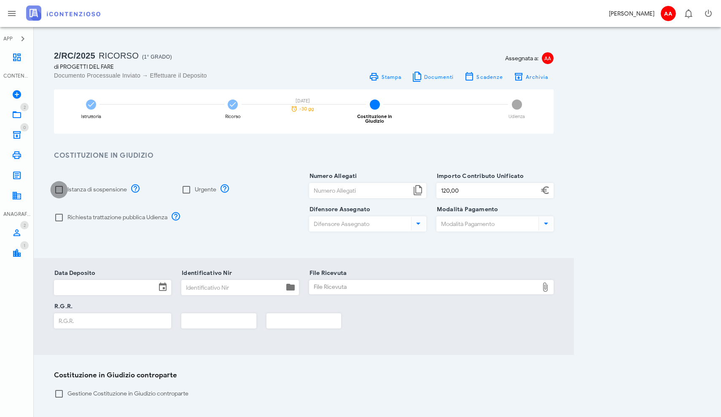
click at [61, 185] on div at bounding box center [59, 190] width 14 height 14
checkbox input "true"
click at [61, 212] on div at bounding box center [59, 217] width 14 height 14
checkbox input "true"
click at [340, 217] on input "Difensore Assegnato" at bounding box center [359, 224] width 100 height 14
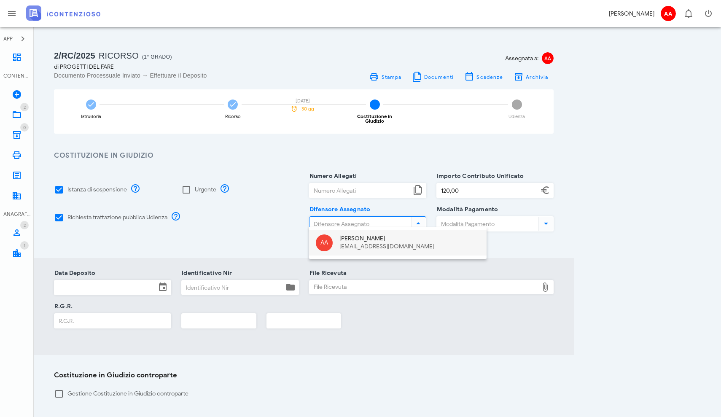
click at [351, 244] on div "addonizio@connetto.legal" at bounding box center [409, 246] width 140 height 7
type input "Alfredo Addonizio"
click at [478, 218] on input "Modalità Pagamento" at bounding box center [487, 224] width 100 height 14
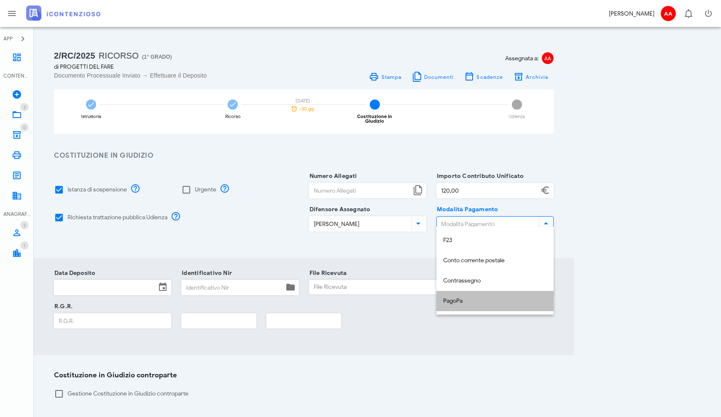
click at [462, 302] on div "PagoPa" at bounding box center [495, 301] width 104 height 7
type input "PagoPa"
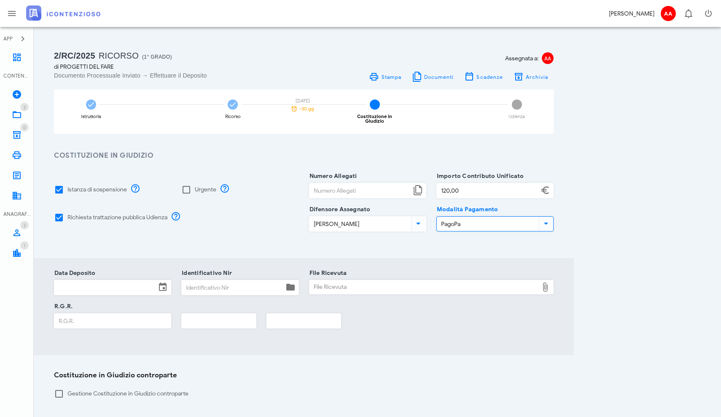
click at [596, 232] on div "2/RC/2025 Ricorso (1° Grado) di PROGETTI DEL FARE Documento Processuale Inviato…" at bounding box center [377, 255] width 667 height 437
click at [162, 284] on icon at bounding box center [163, 287] width 10 height 10
click at [226, 223] on div "Richiesta trattazione pubblica Udienza" at bounding box center [176, 218] width 255 height 28
click at [16, 108] on link "2 In Lavorazione 2" at bounding box center [17, 115] width 34 height 20
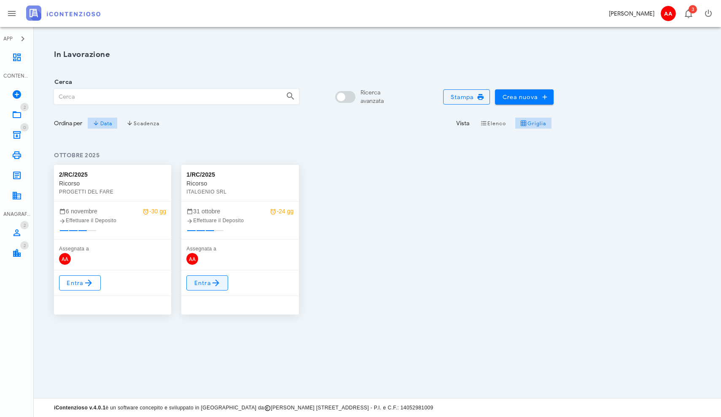
click at [215, 285] on icon at bounding box center [216, 283] width 10 height 10
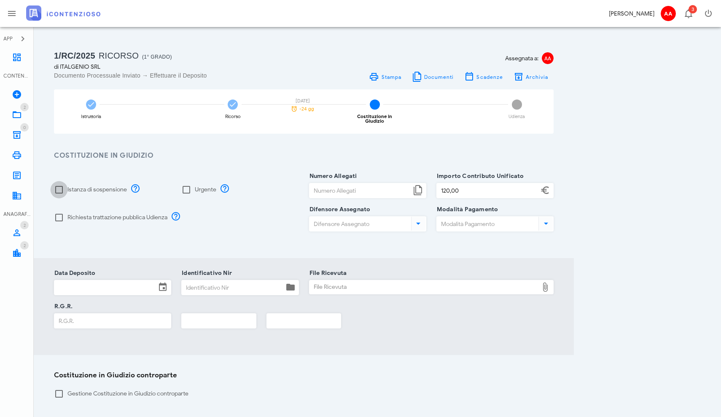
click at [59, 185] on div at bounding box center [59, 190] width 14 height 14
checkbox input "true"
click at [61, 212] on div at bounding box center [59, 217] width 14 height 14
checkbox input "true"
click at [418, 186] on icon at bounding box center [418, 190] width 10 height 10
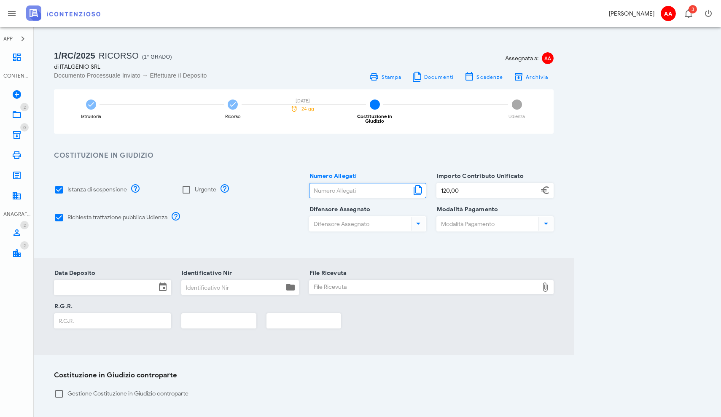
click at [357, 187] on input "Numero Allegati" at bounding box center [360, 190] width 102 height 14
type input "14"
click at [390, 219] on input "Difensore Assegnato" at bounding box center [359, 224] width 100 height 14
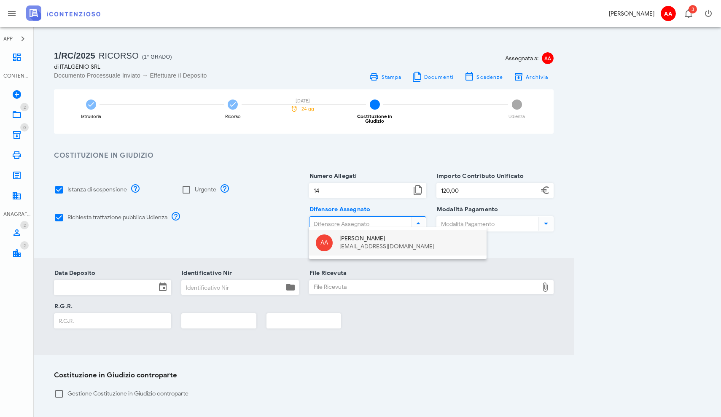
click at [371, 246] on div "[EMAIL_ADDRESS][DOMAIN_NAME]" at bounding box center [409, 246] width 140 height 7
type input "[PERSON_NAME]"
click at [545, 223] on icon at bounding box center [546, 223] width 10 height 10
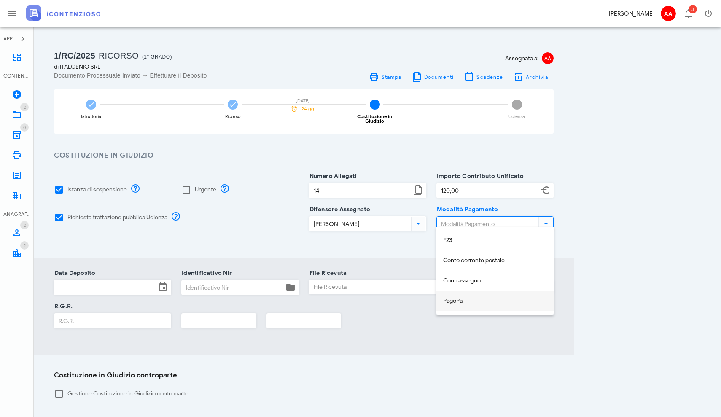
click at [465, 300] on div "PagoPa" at bounding box center [495, 301] width 104 height 7
type input "PagoPa"
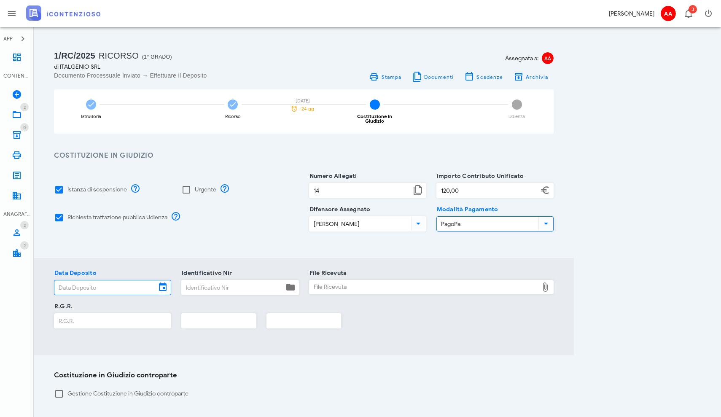
click at [137, 280] on input "Data Deposito" at bounding box center [105, 287] width 102 height 14
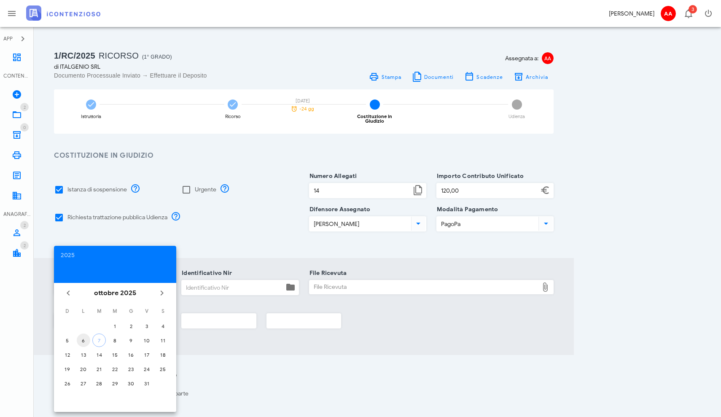
click at [85, 341] on div "6" at bounding box center [83, 340] width 13 height 6
type input "06/10/2025"
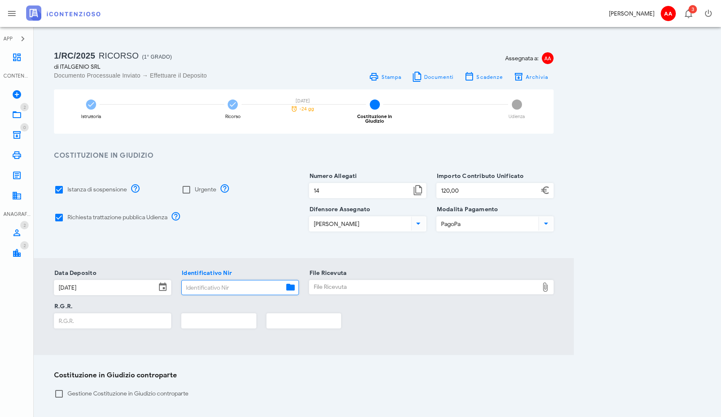
click at [212, 285] on input "Identificativo Nir" at bounding box center [233, 287] width 102 height 14
click at [242, 283] on input "Identificativo Nir" at bounding box center [233, 287] width 102 height 14
click at [208, 281] on input "Identificativo Nir" at bounding box center [233, 287] width 102 height 14
paste input "25100618453759518"
type input "25100618453759518"
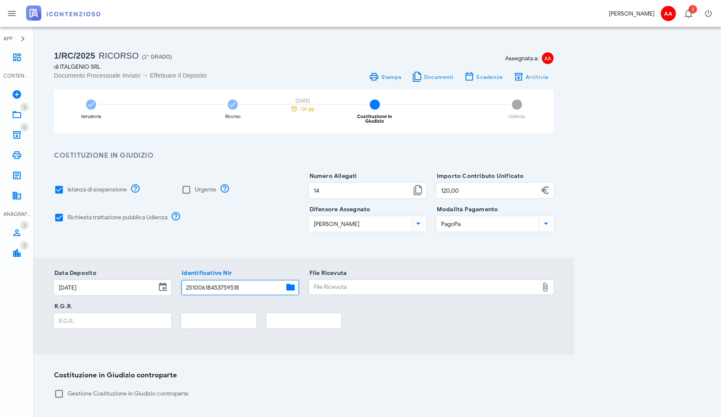
click at [545, 285] on icon at bounding box center [545, 287] width 10 height 10
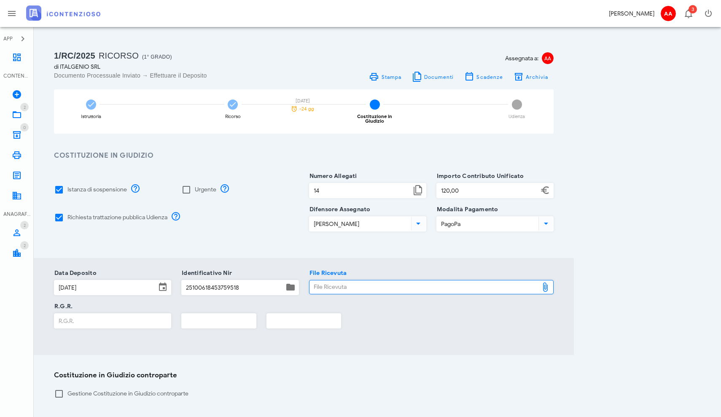
click at [373, 280] on div "File Ricevuta" at bounding box center [423, 286] width 229 height 13
type input "C:\fakepath\Acquisizione della pratica con ricevuta_ 25100618453759518. Ricorso…"
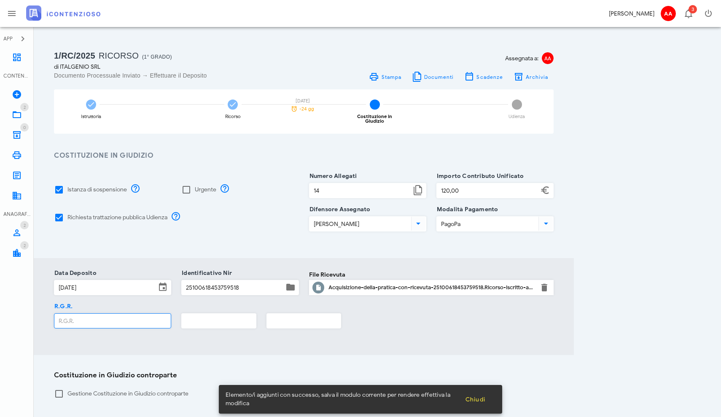
click at [155, 314] on input "R.G.R." at bounding box center [112, 321] width 116 height 14
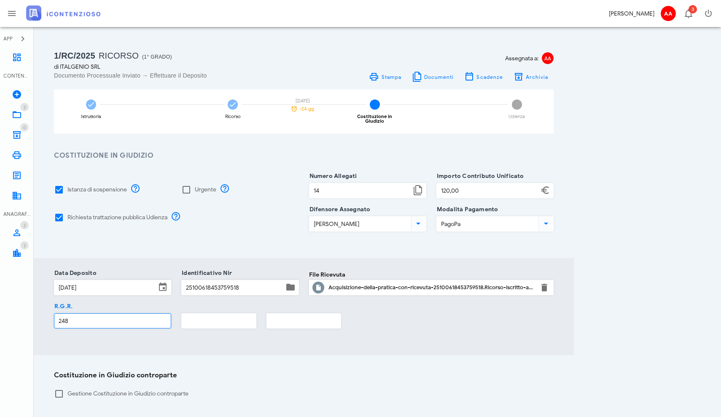
type input "248"
click at [207, 316] on input "text" at bounding box center [219, 321] width 74 height 14
type input "2025"
click at [286, 362] on div "Costituzione in Giudizio controparte Gestione Costituzione in Giudizio contropa…" at bounding box center [304, 389] width 540 height 69
click at [36, 373] on div "Costituzione in Giudizio controparte Gestione Costituzione in Giudizio contropa…" at bounding box center [304, 389] width 540 height 69
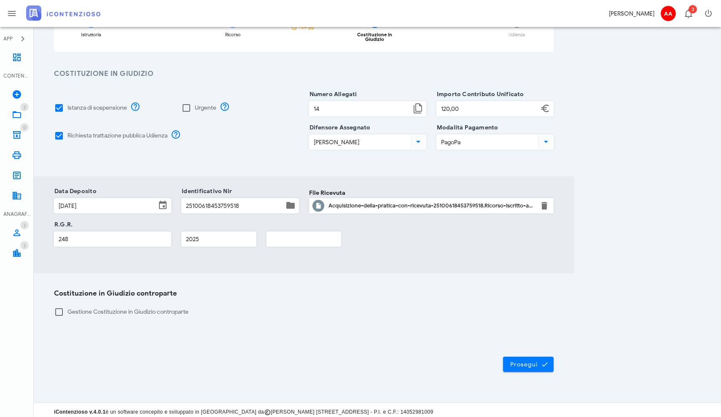
scroll to position [81, 0]
click at [526, 362] on span "Prosegui" at bounding box center [528, 365] width 37 height 8
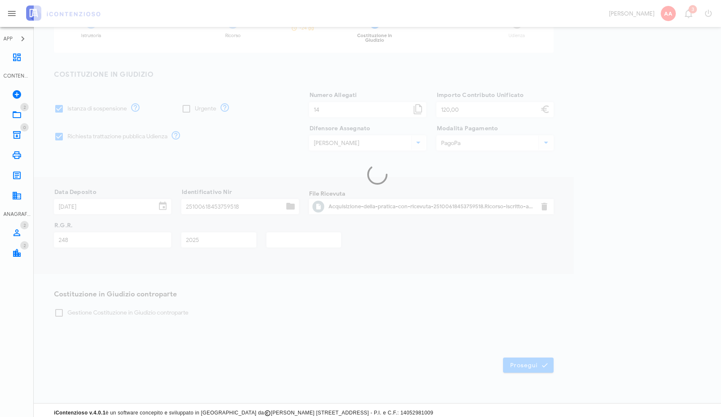
scroll to position [74, 0]
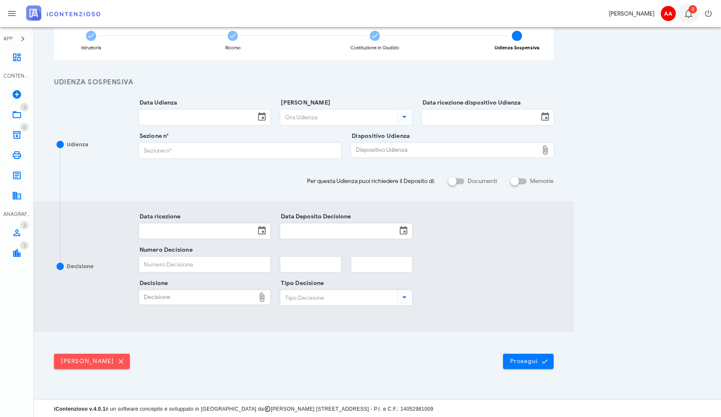
click at [686, 11] on icon "button" at bounding box center [688, 13] width 10 height 10
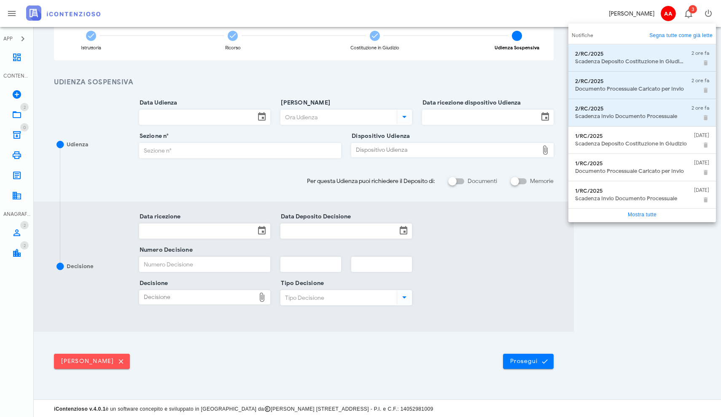
click at [637, 216] on link "Mostra tutte" at bounding box center [642, 215] width 29 height 6
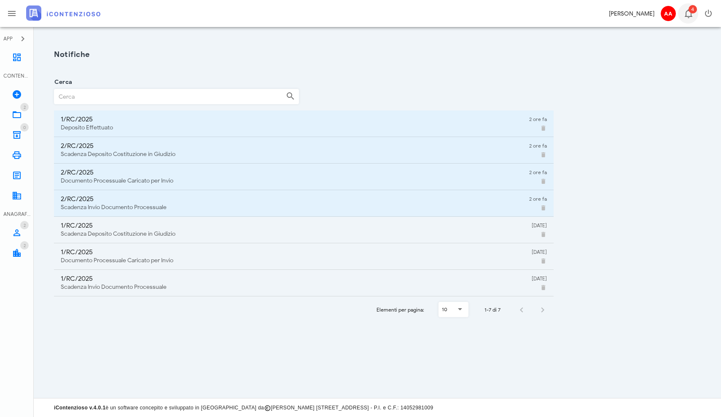
click at [692, 14] on icon "button" at bounding box center [688, 13] width 10 height 10
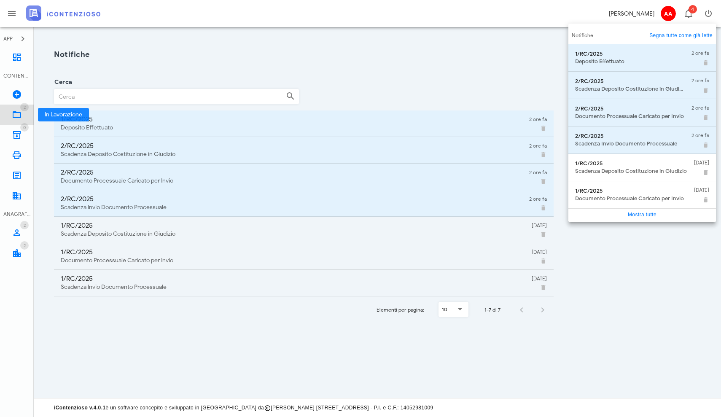
click at [19, 115] on icon at bounding box center [17, 115] width 10 height 10
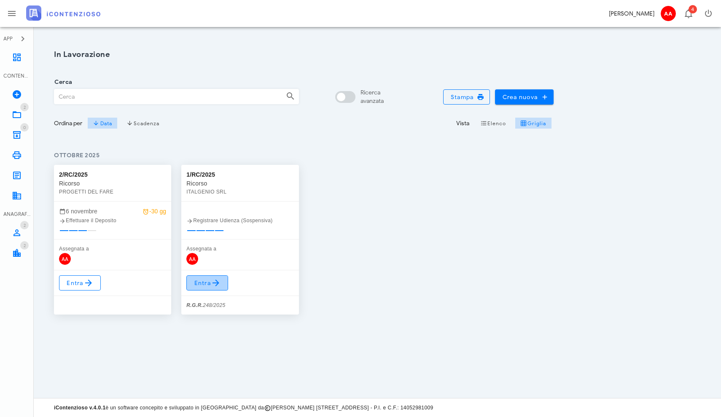
click at [212, 284] on icon at bounding box center [216, 283] width 10 height 10
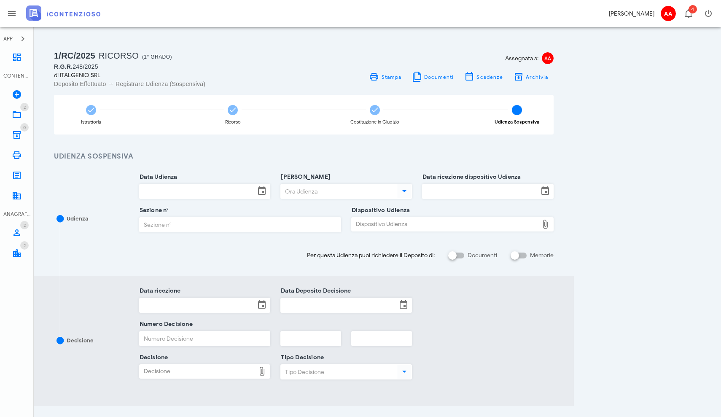
click at [650, 142] on div "1/RC/2025 Ricorso (1° Grado) R.G.R. 248/2025 di ITALGENIO SRL Deposito Effettua…" at bounding box center [377, 250] width 667 height 426
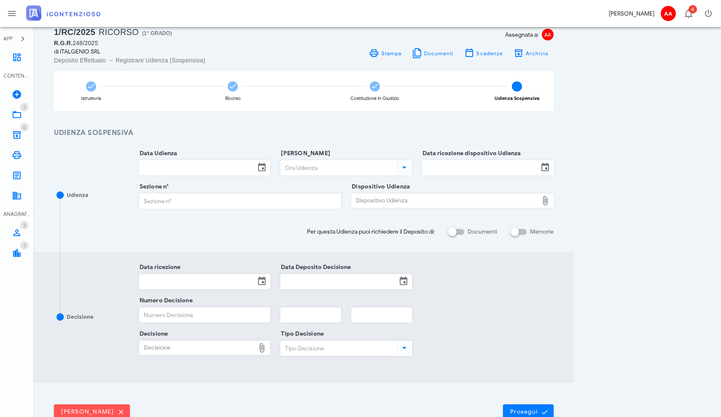
scroll to position [-4, 0]
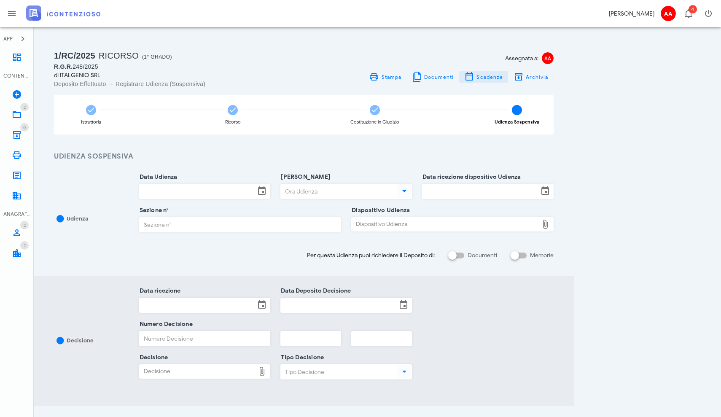
click at [484, 80] on span "Scadenze" at bounding box center [489, 77] width 27 height 6
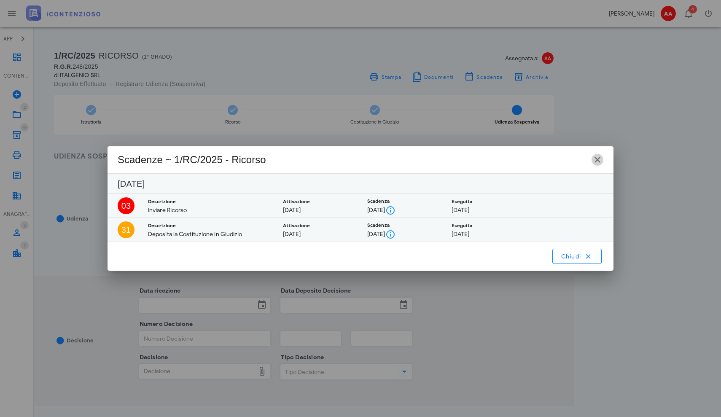
click at [596, 164] on icon "button" at bounding box center [597, 160] width 10 height 10
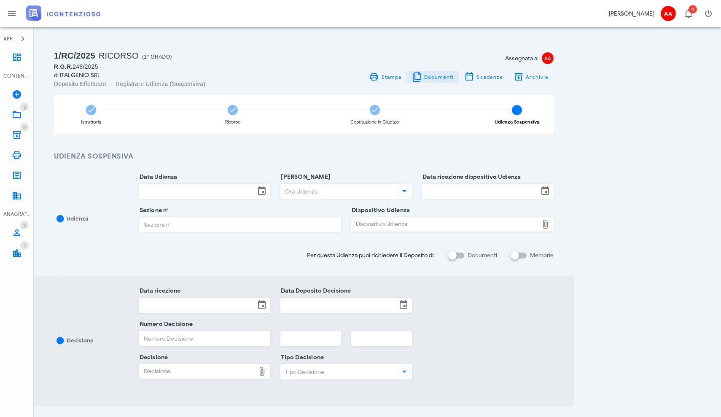
click at [426, 79] on span "Documenti" at bounding box center [439, 77] width 30 height 6
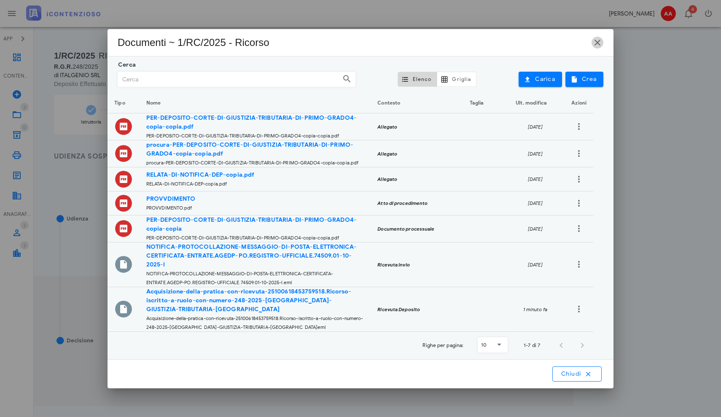
click at [598, 47] on icon "button" at bounding box center [597, 43] width 10 height 10
